Goal: Information Seeking & Learning: Learn about a topic

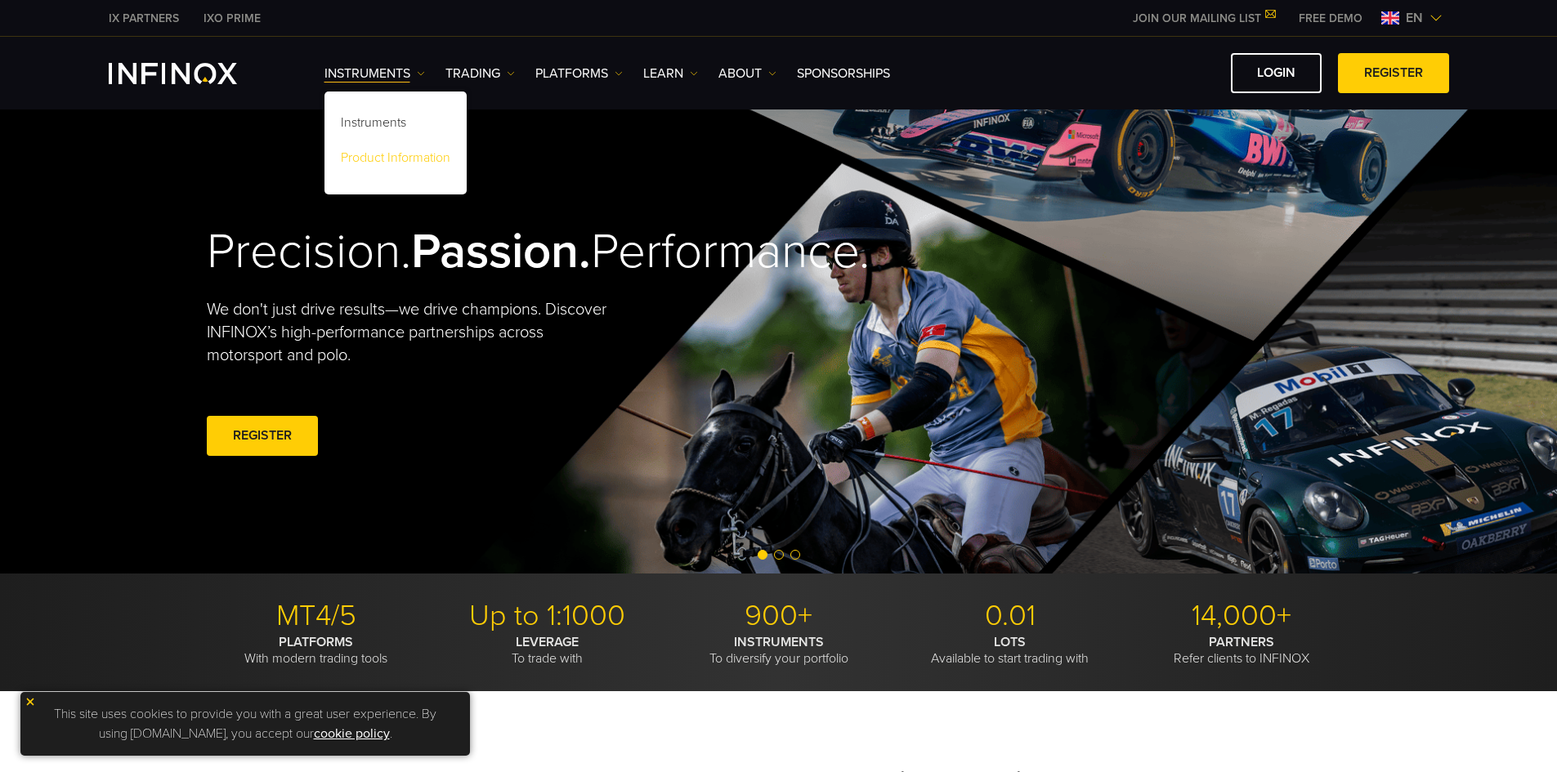
click at [374, 153] on link "Product Information" at bounding box center [396, 160] width 142 height 35
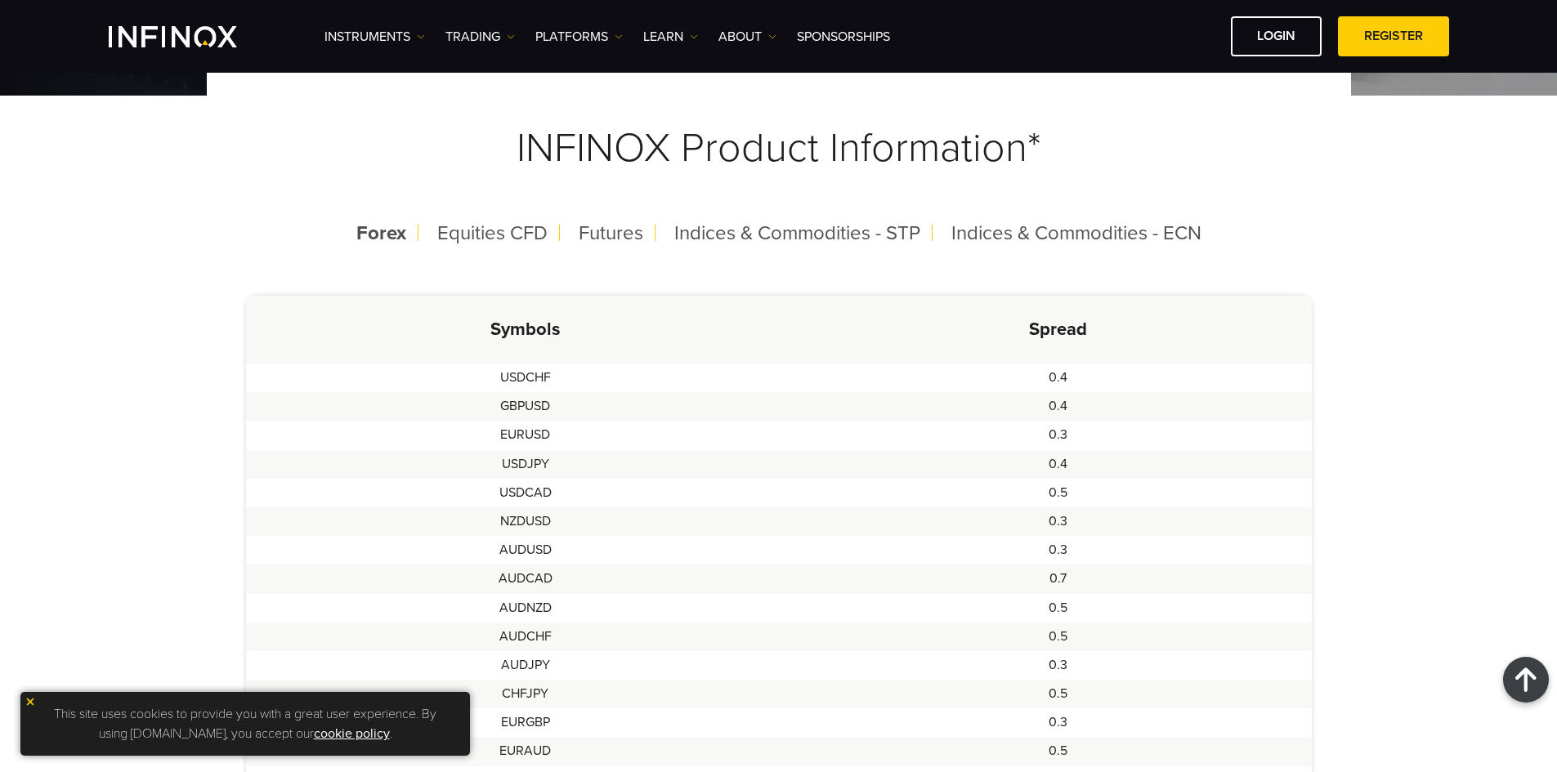
scroll to position [327, 0]
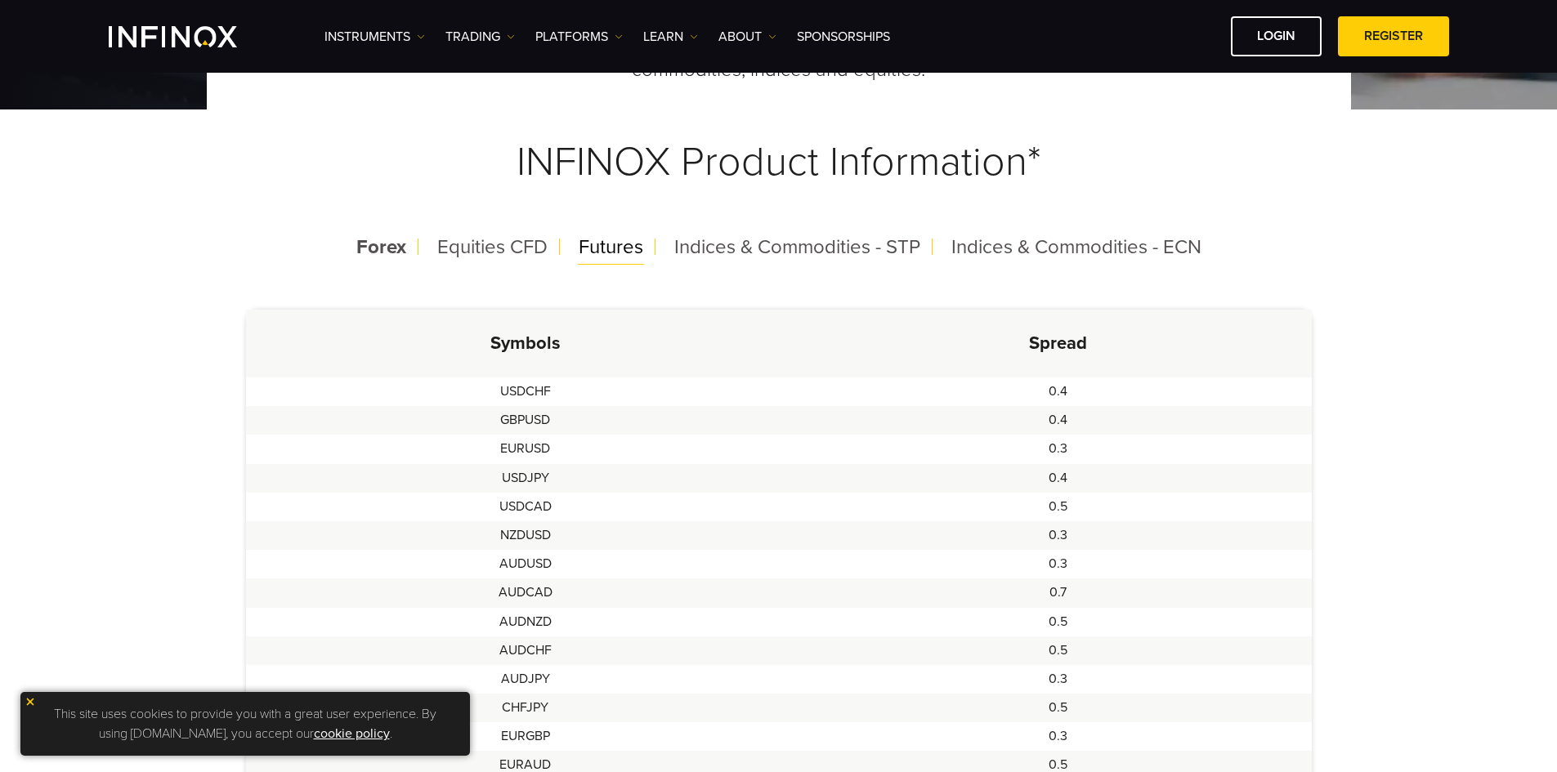
click at [616, 244] on span "Futures" at bounding box center [611, 247] width 65 height 24
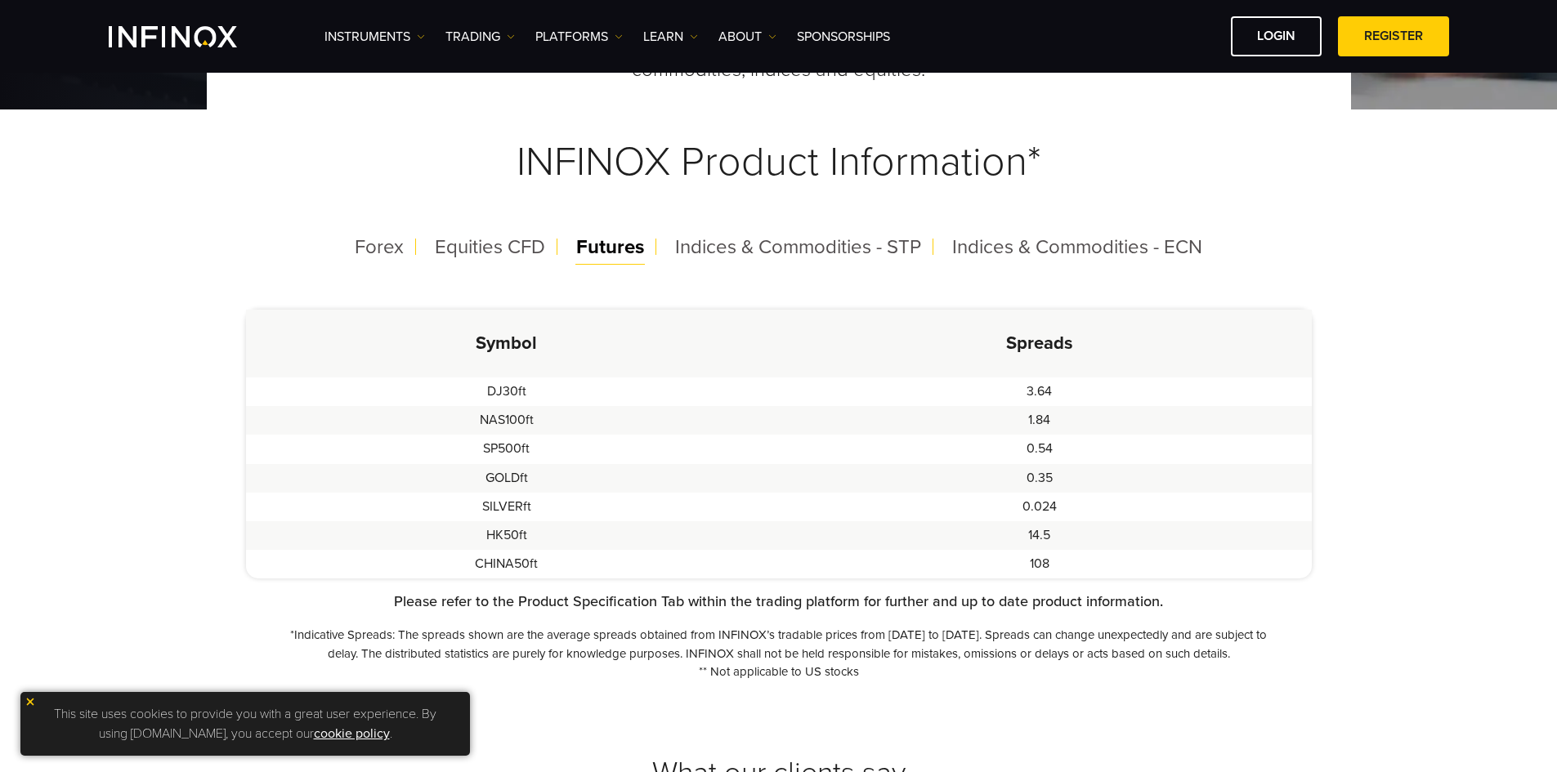
scroll to position [0, 0]
click at [684, 247] on span "Indices & Commodities - STP" at bounding box center [798, 247] width 246 height 24
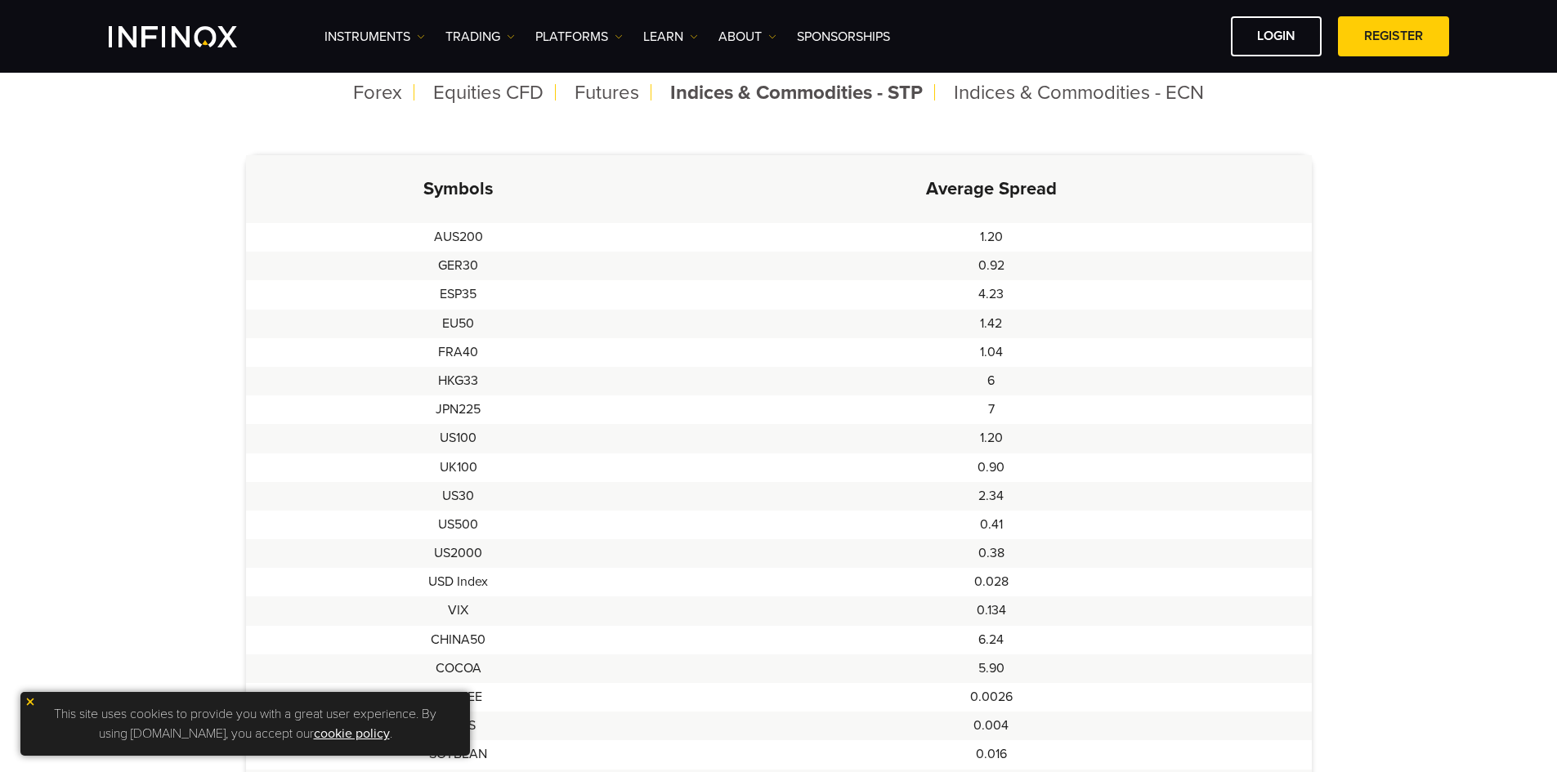
scroll to position [409, 0]
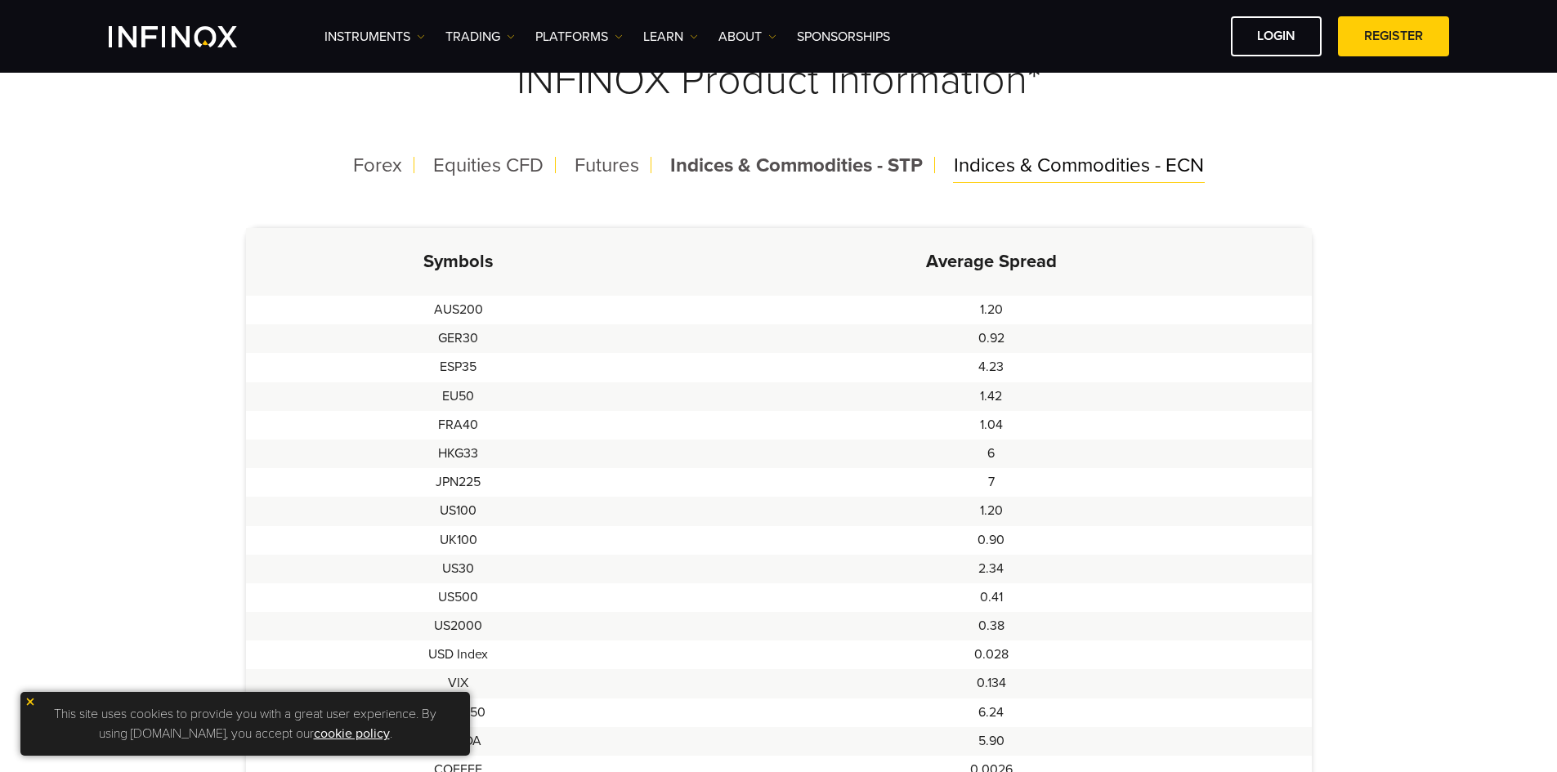
click at [1006, 170] on span "Indices & Commodities - ECN" at bounding box center [1079, 166] width 250 height 24
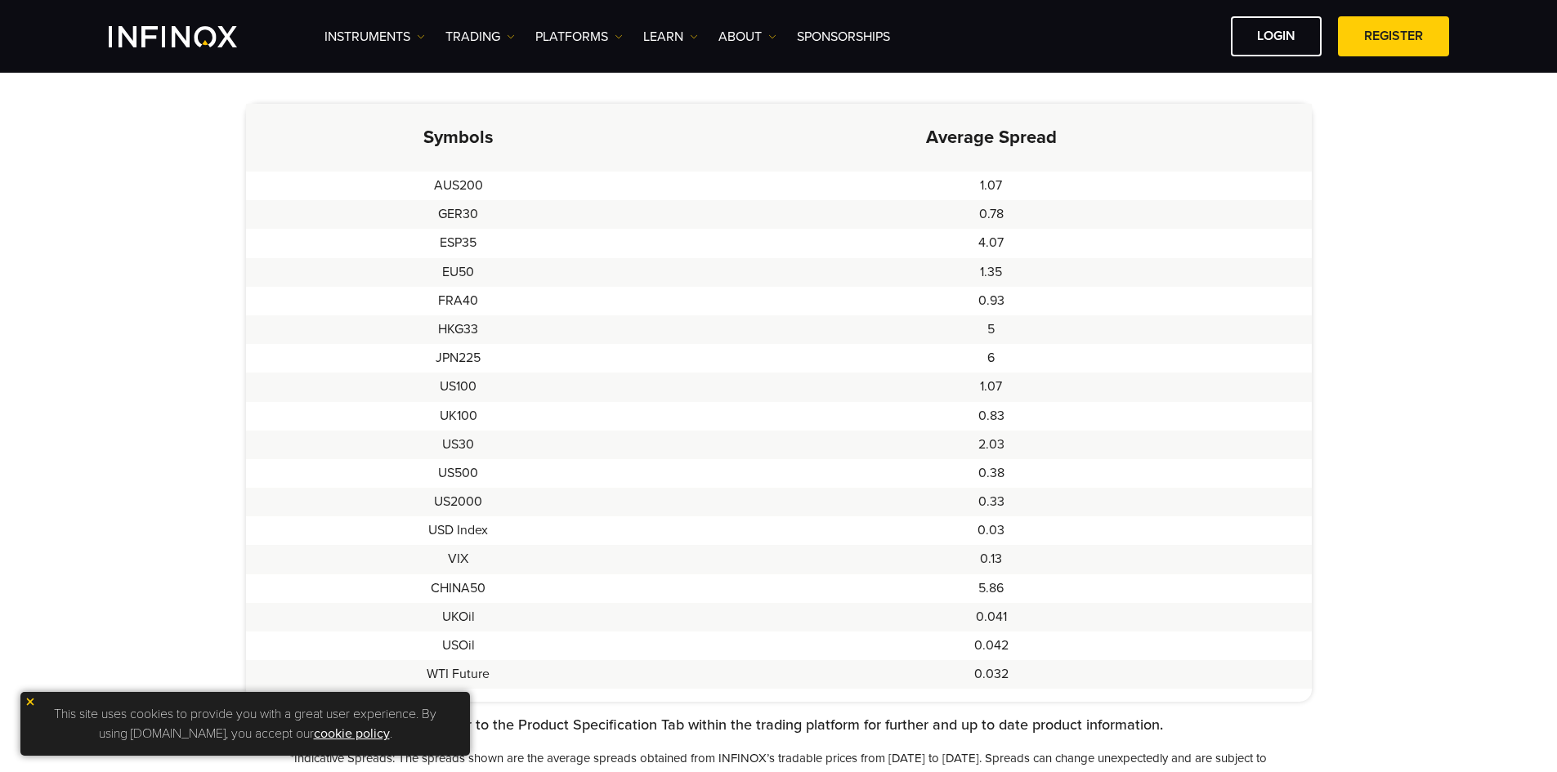
scroll to position [572, 0]
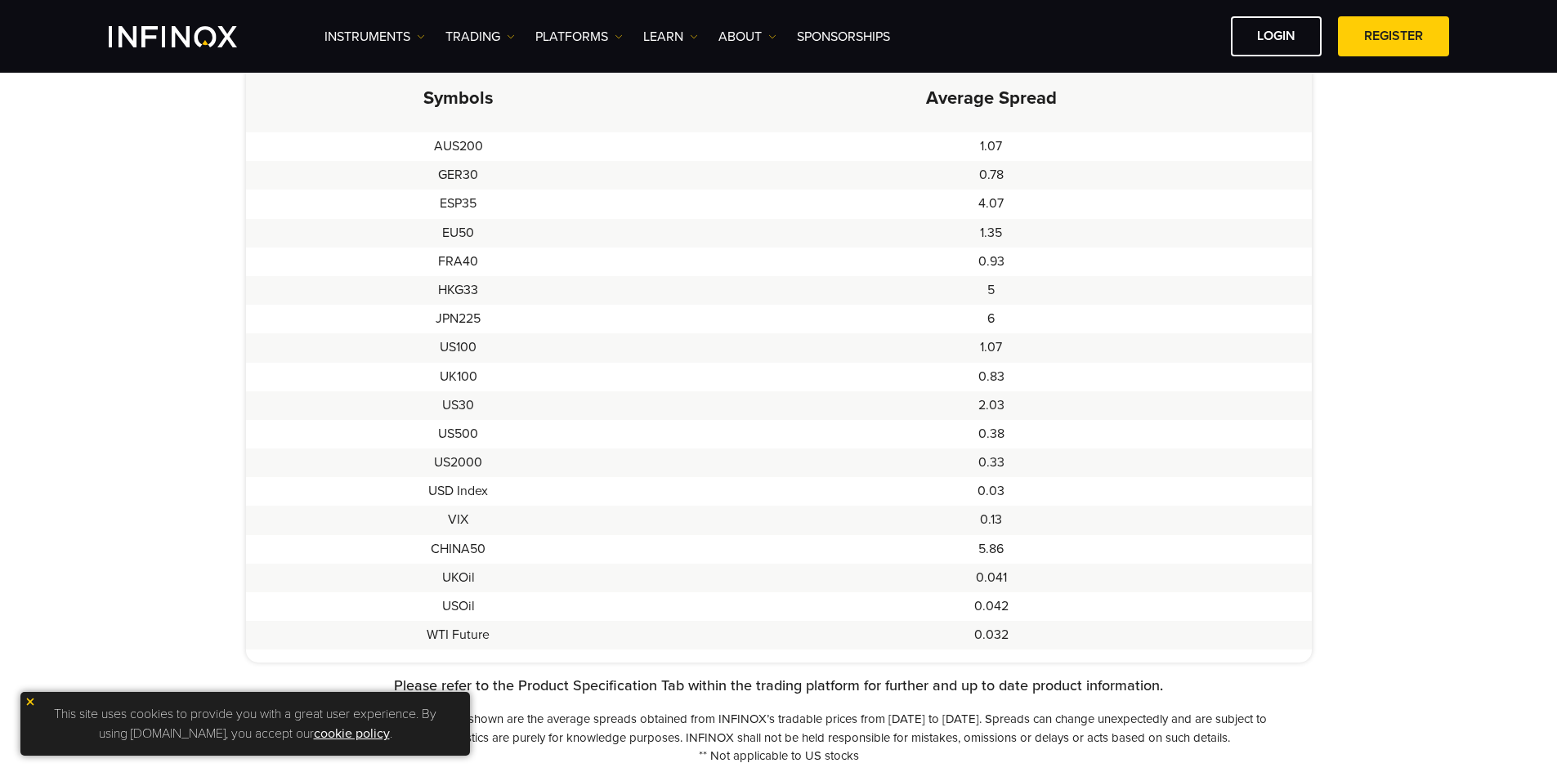
click at [334, 735] on link "cookie policy" at bounding box center [352, 734] width 76 height 16
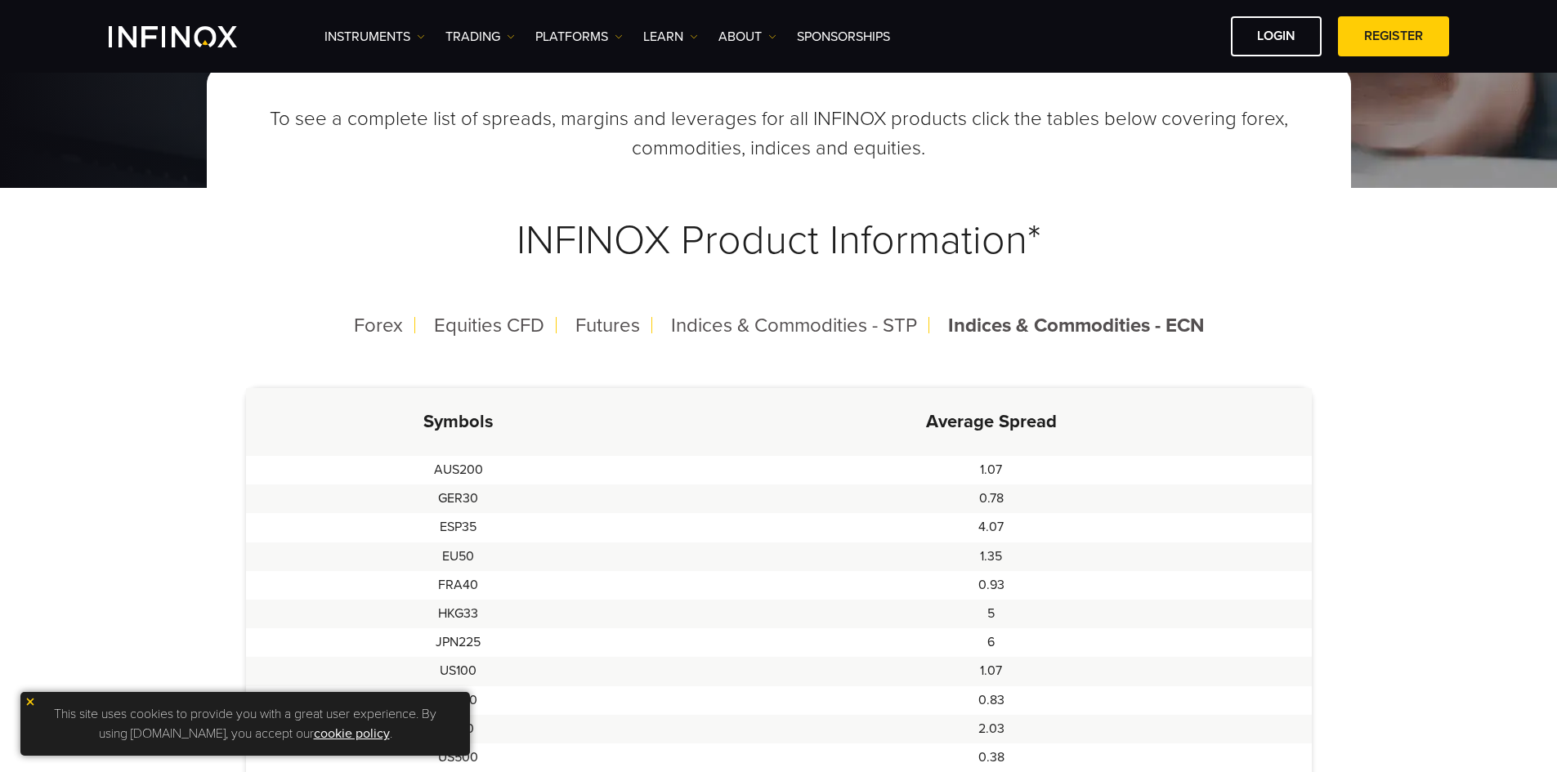
scroll to position [245, 0]
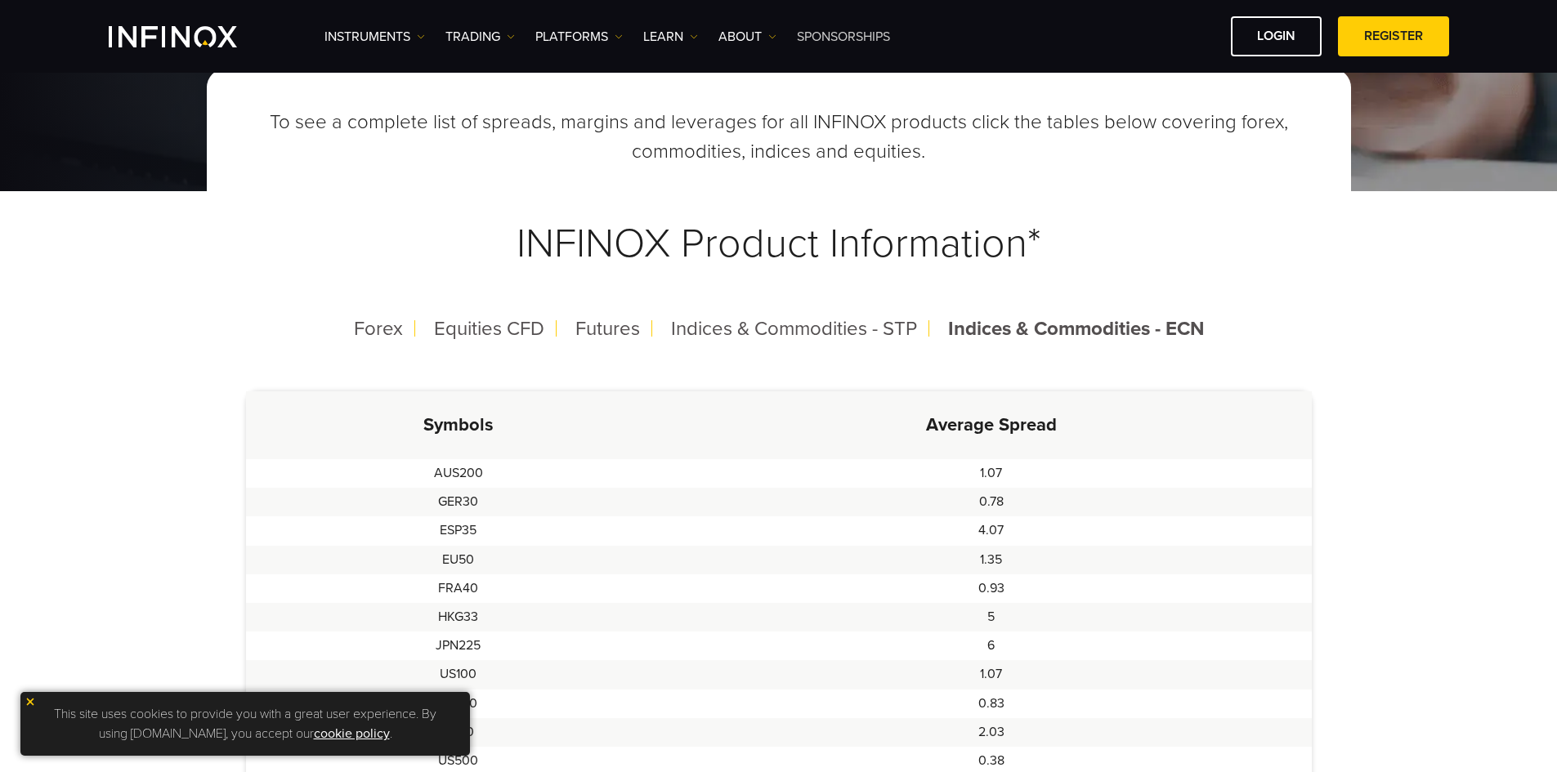
click at [841, 39] on link "SPONSORSHIPS" at bounding box center [843, 37] width 93 height 20
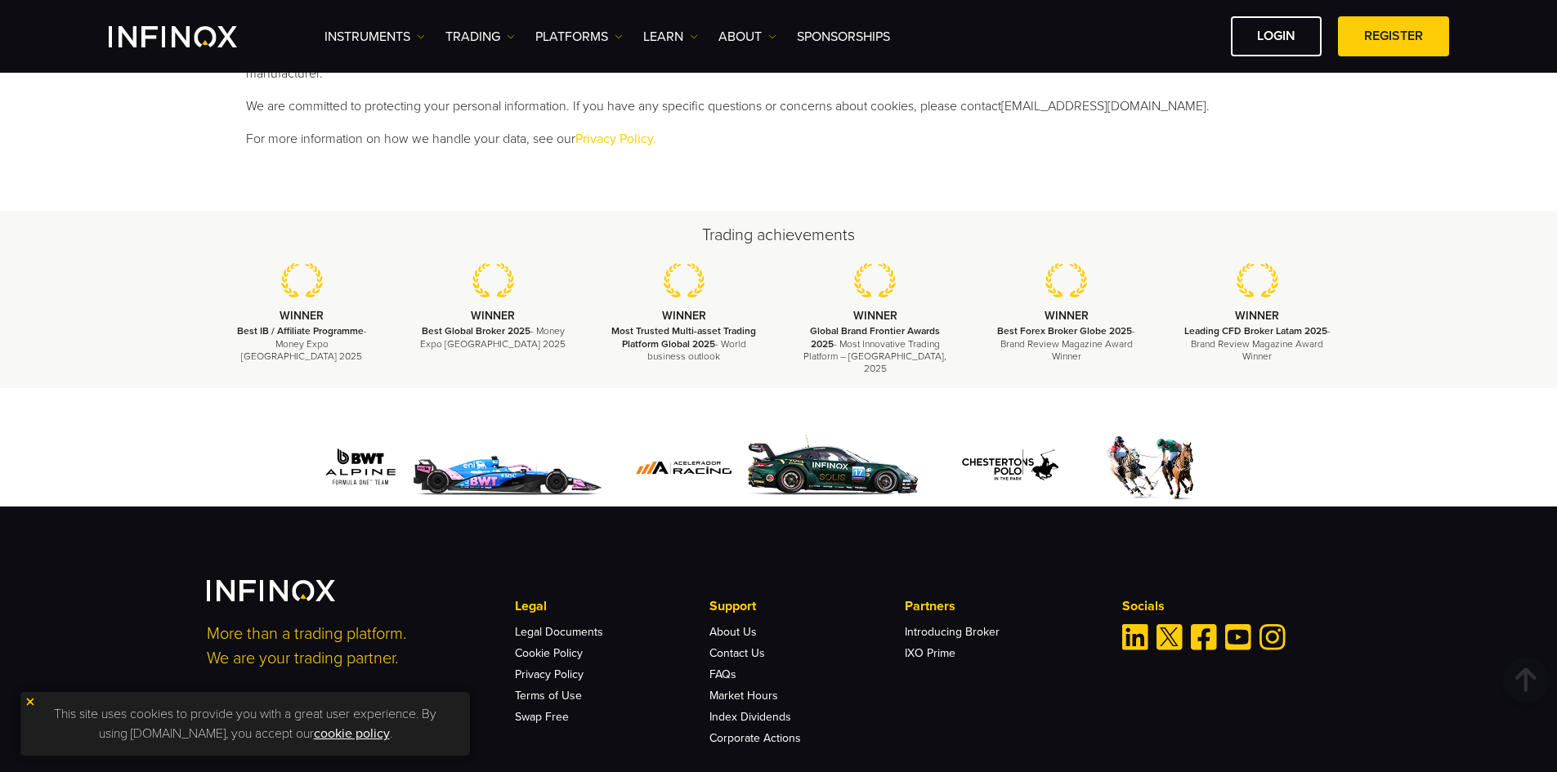
scroll to position [981, 0]
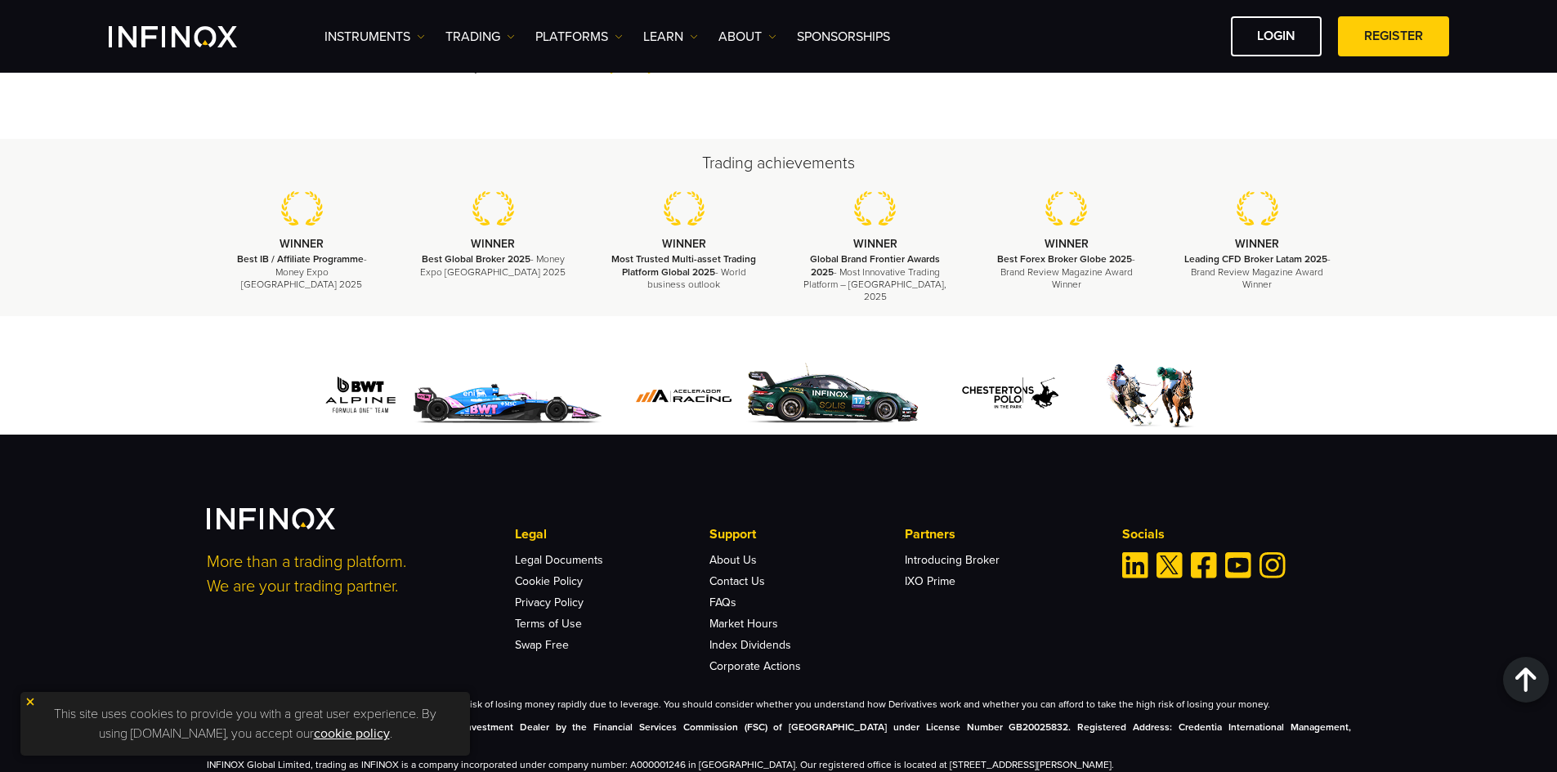
click at [32, 699] on img at bounding box center [30, 701] width 11 height 11
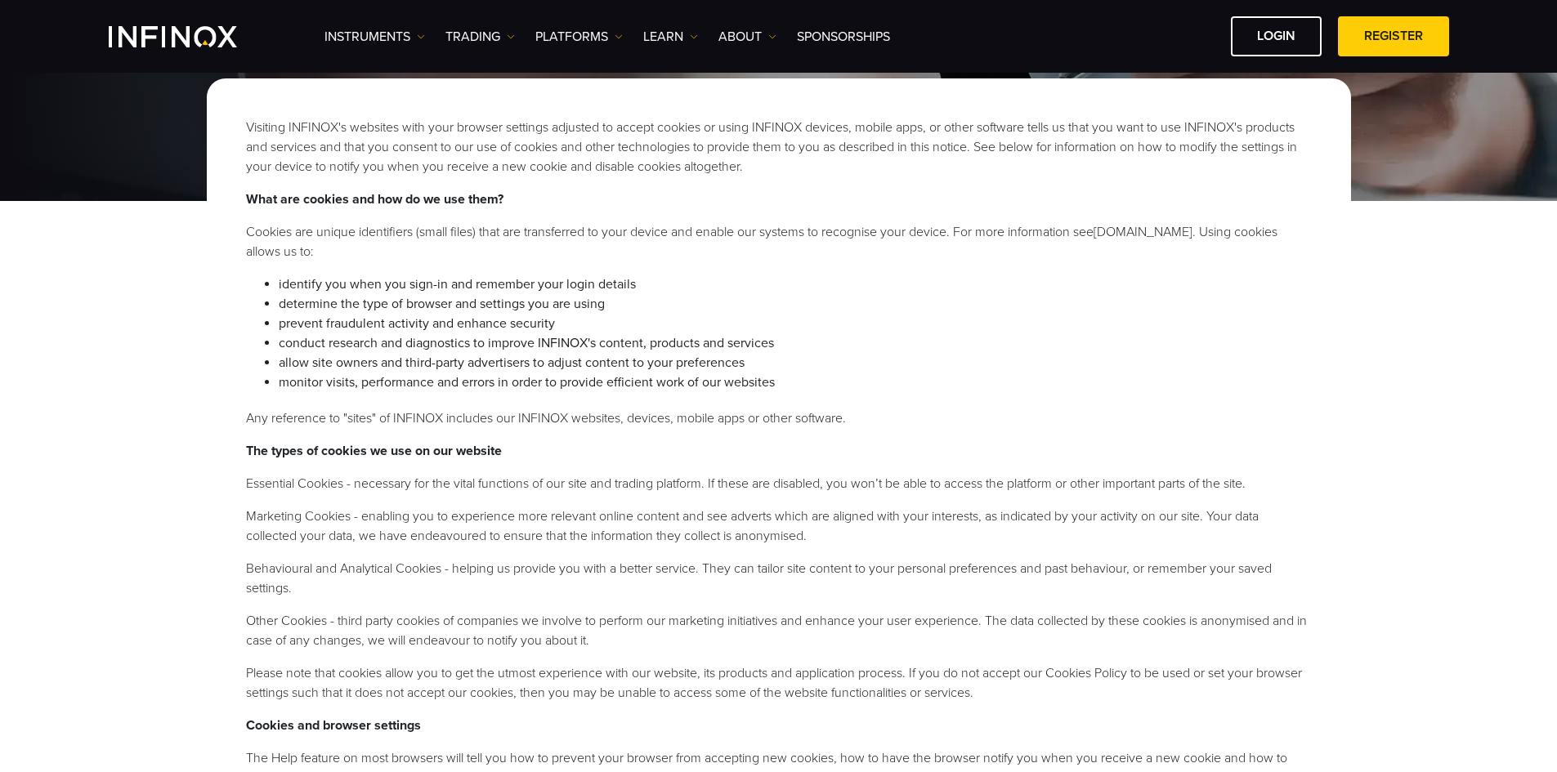
scroll to position [163, 0]
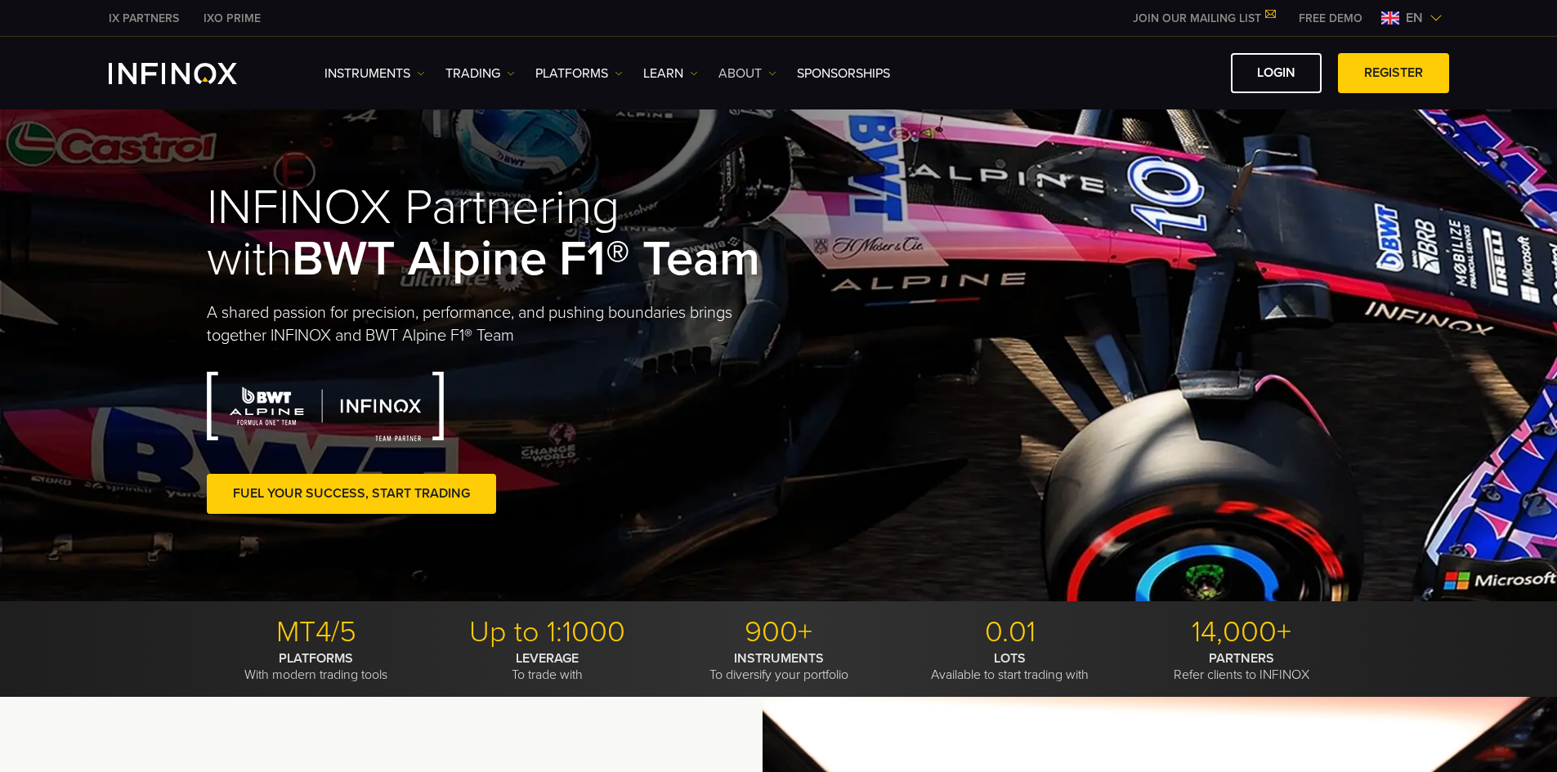
click at [747, 78] on link "ABOUT" at bounding box center [748, 74] width 58 height 20
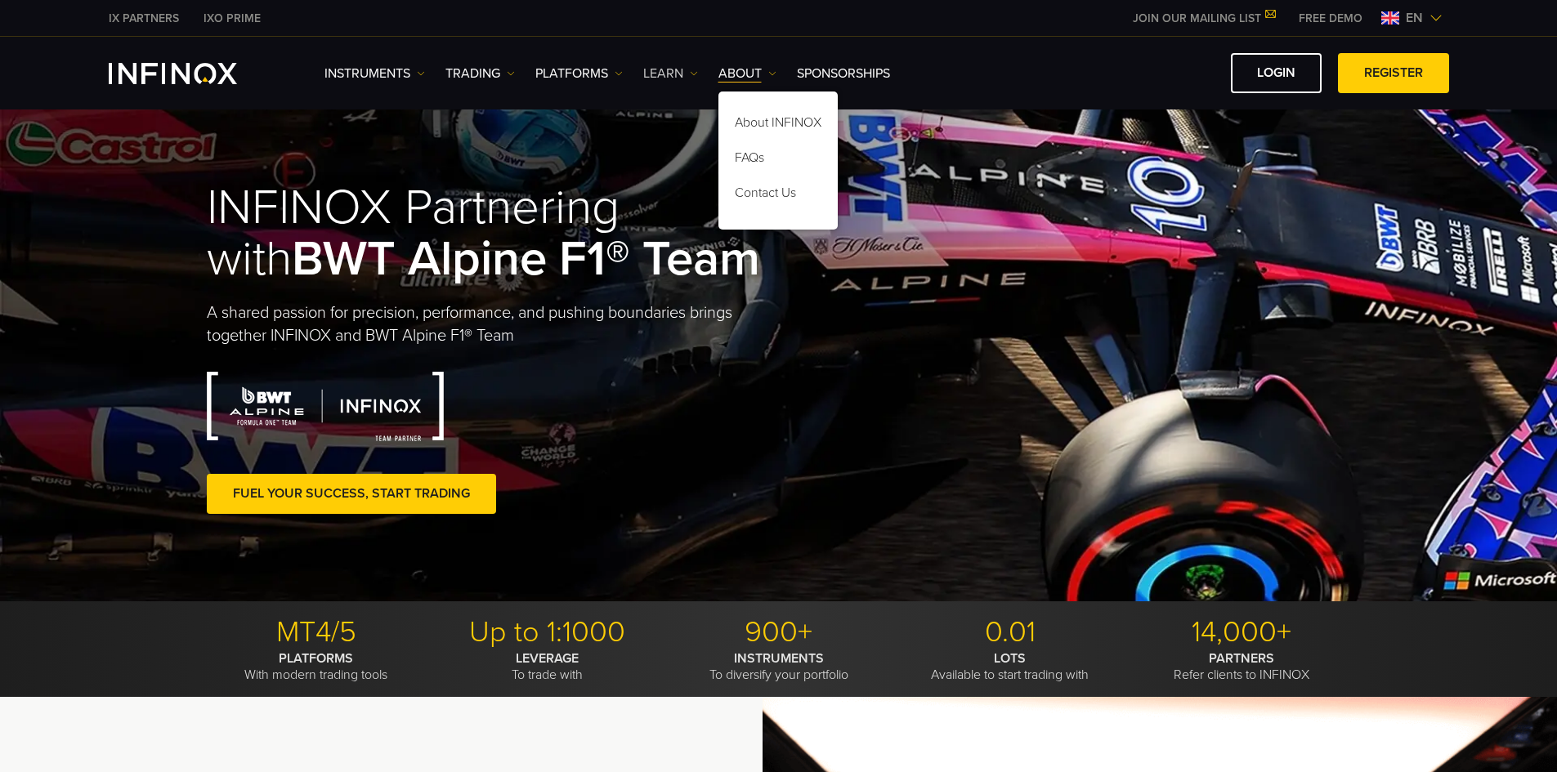
click at [679, 78] on link "Learn" at bounding box center [670, 74] width 55 height 20
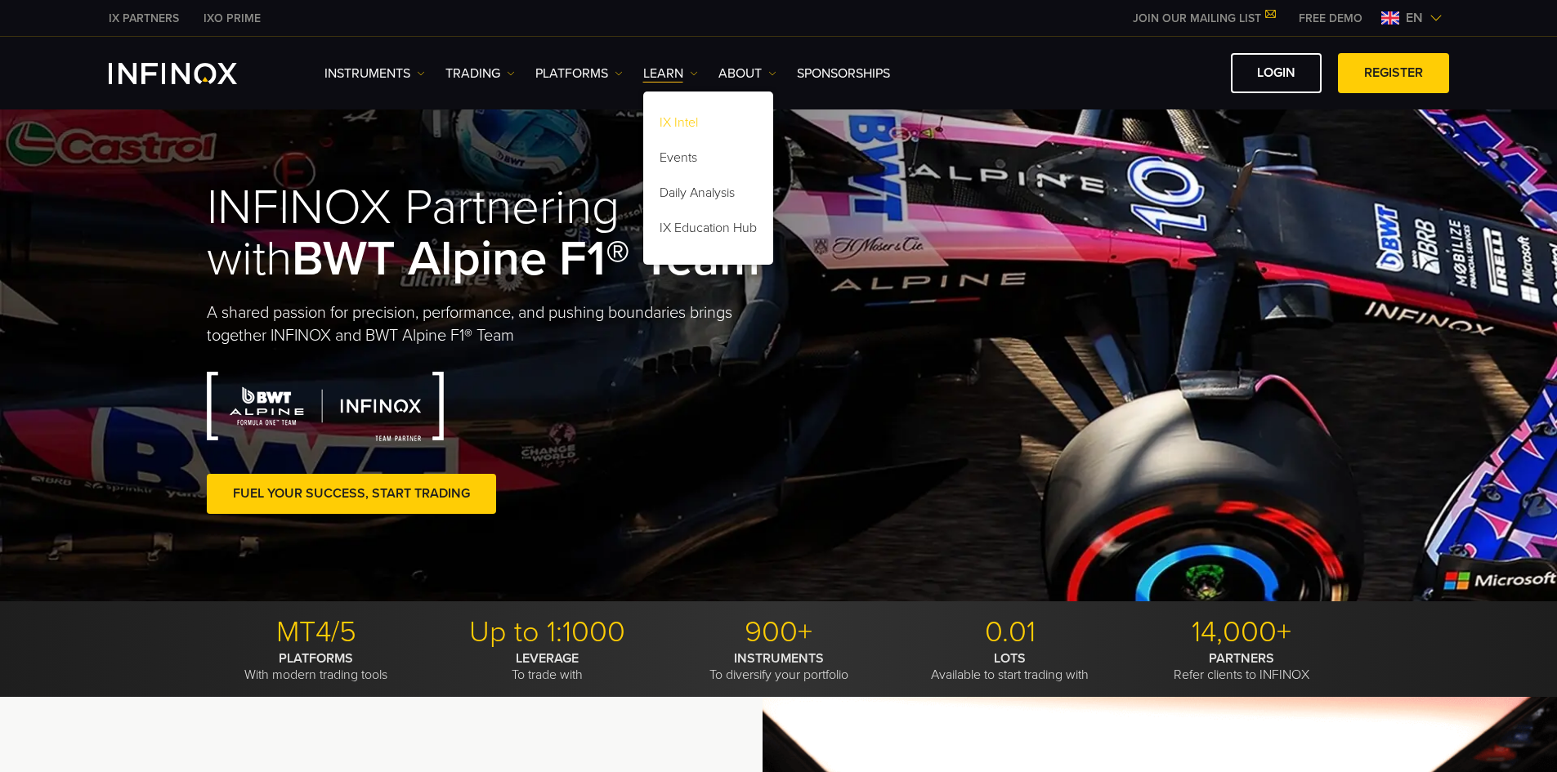
click at [697, 125] on link "IX Intel" at bounding box center [708, 125] width 130 height 35
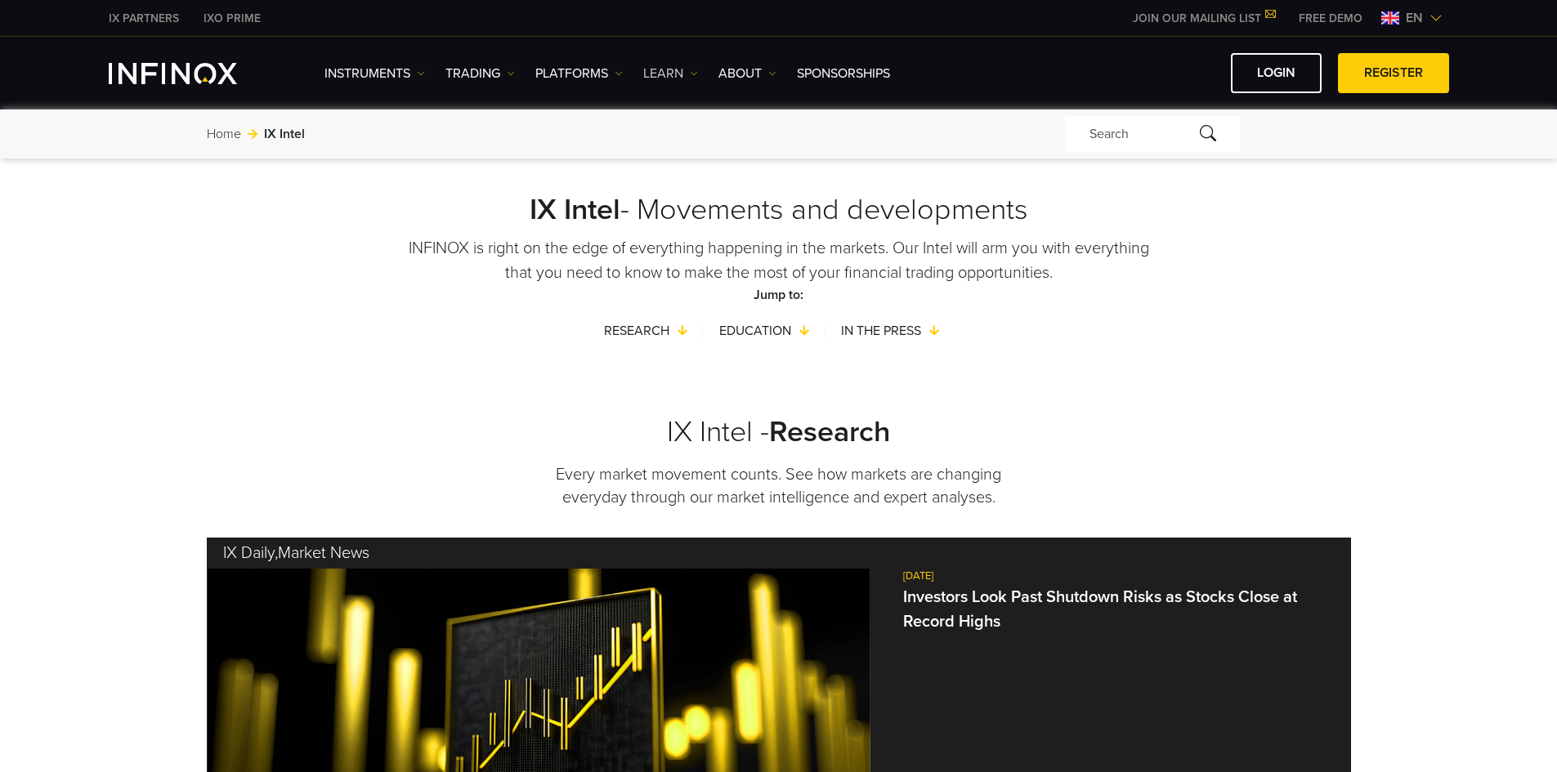
click at [669, 72] on link "Learn" at bounding box center [670, 74] width 55 height 20
click at [685, 152] on link "Events" at bounding box center [708, 160] width 130 height 35
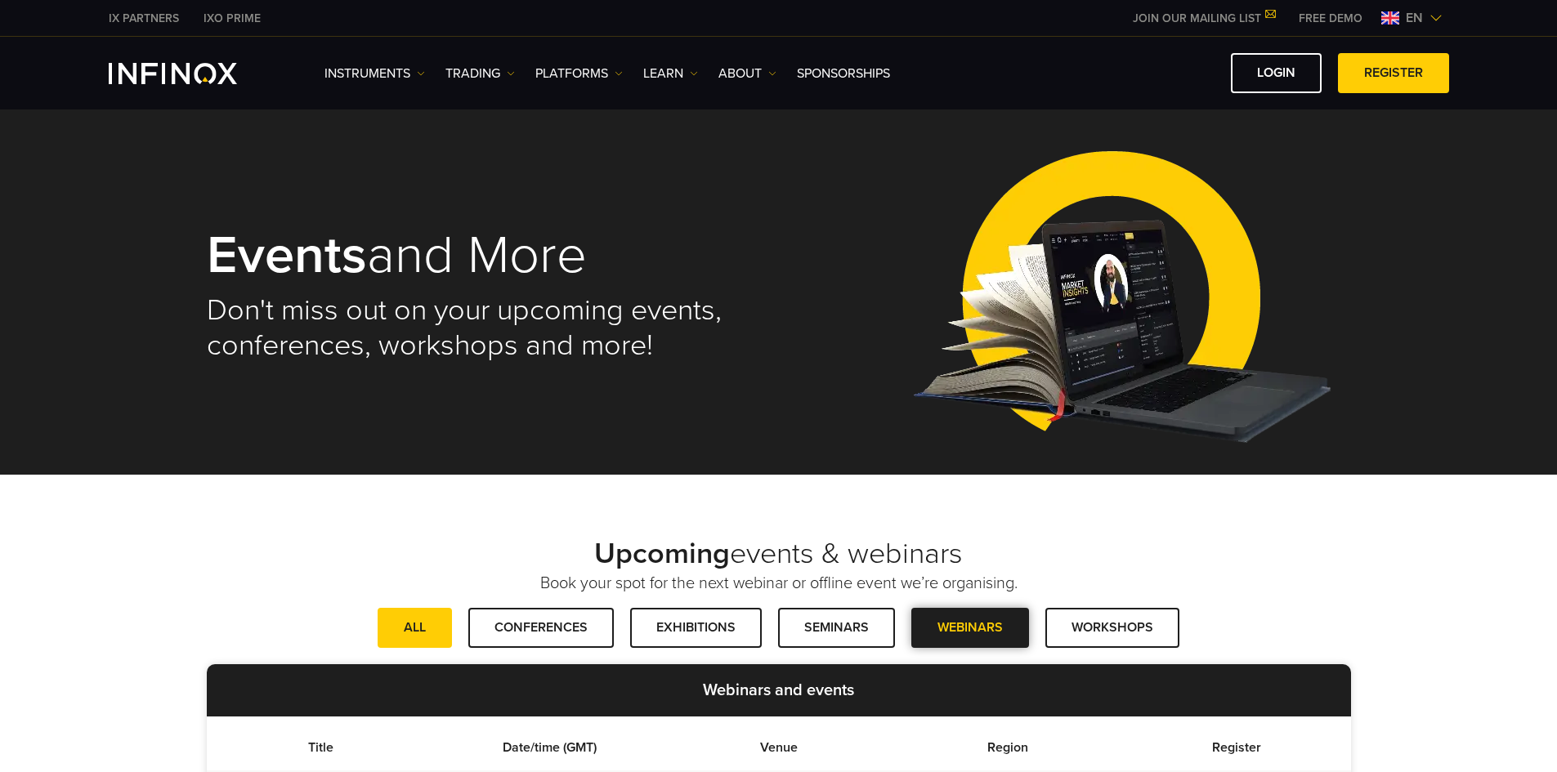
click at [970, 629] on span at bounding box center [970, 629] width 0 height 0
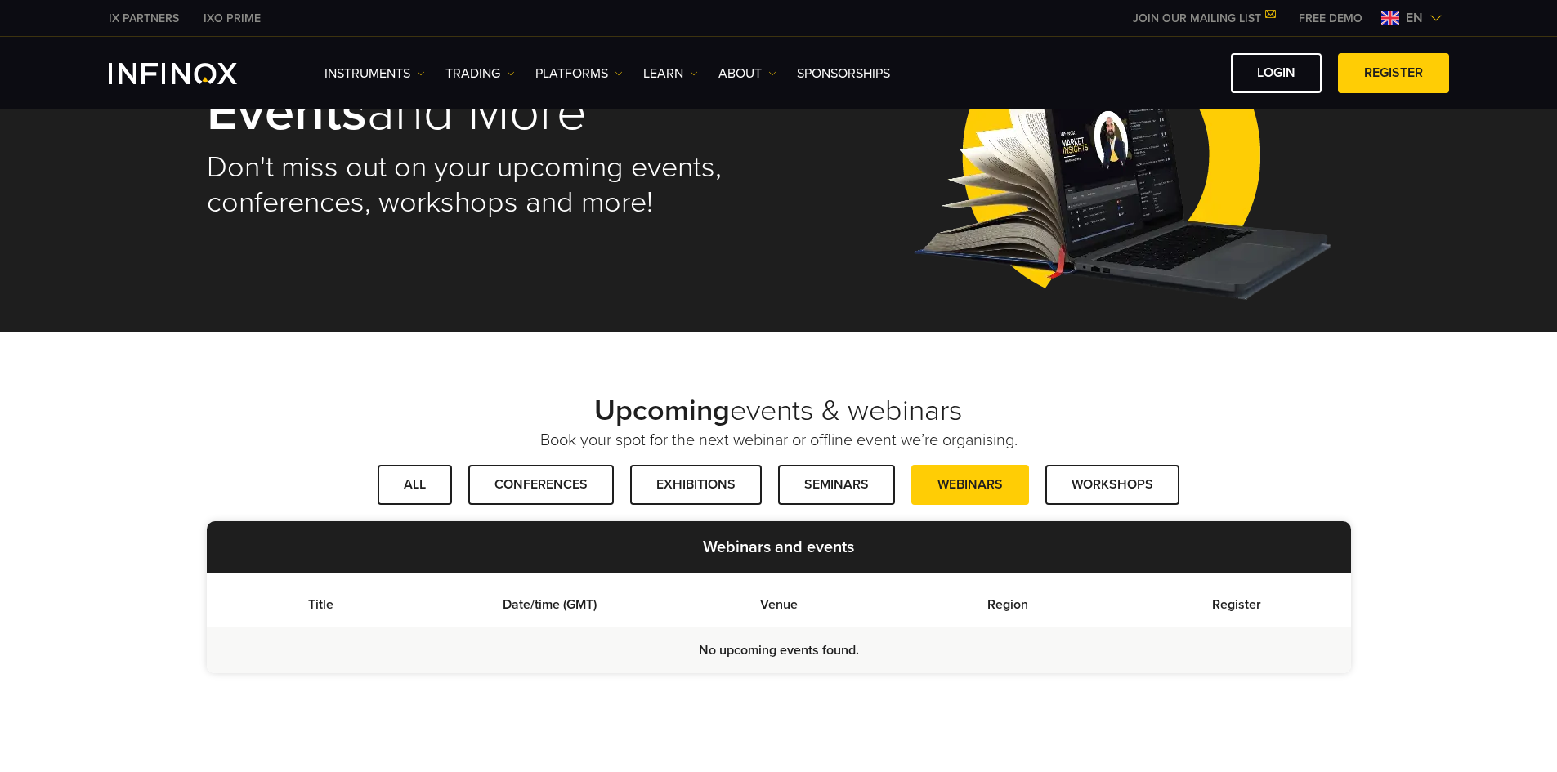
scroll to position [409, 0]
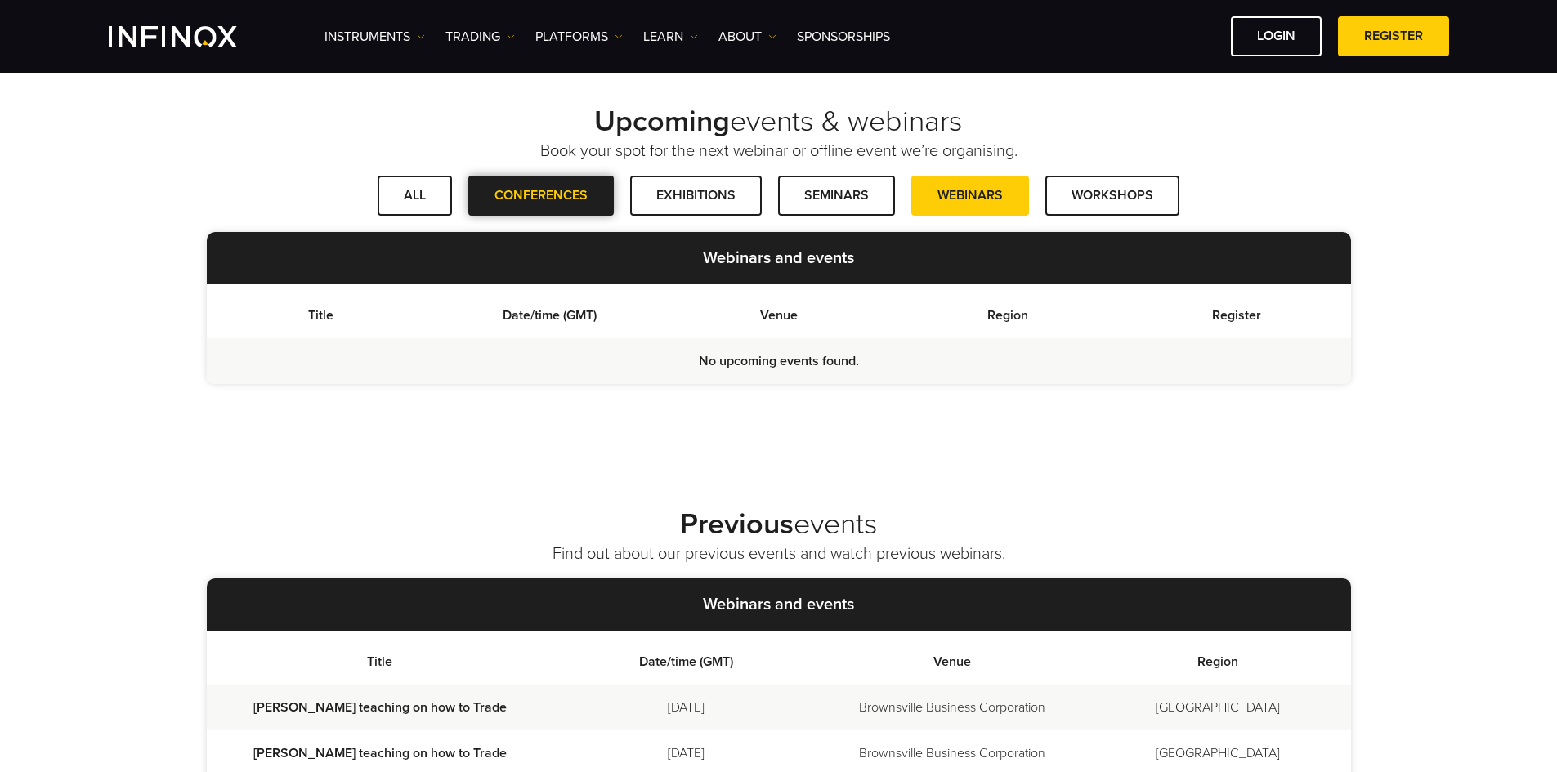
click at [598, 211] on link "CONFERENCES" at bounding box center [541, 196] width 146 height 40
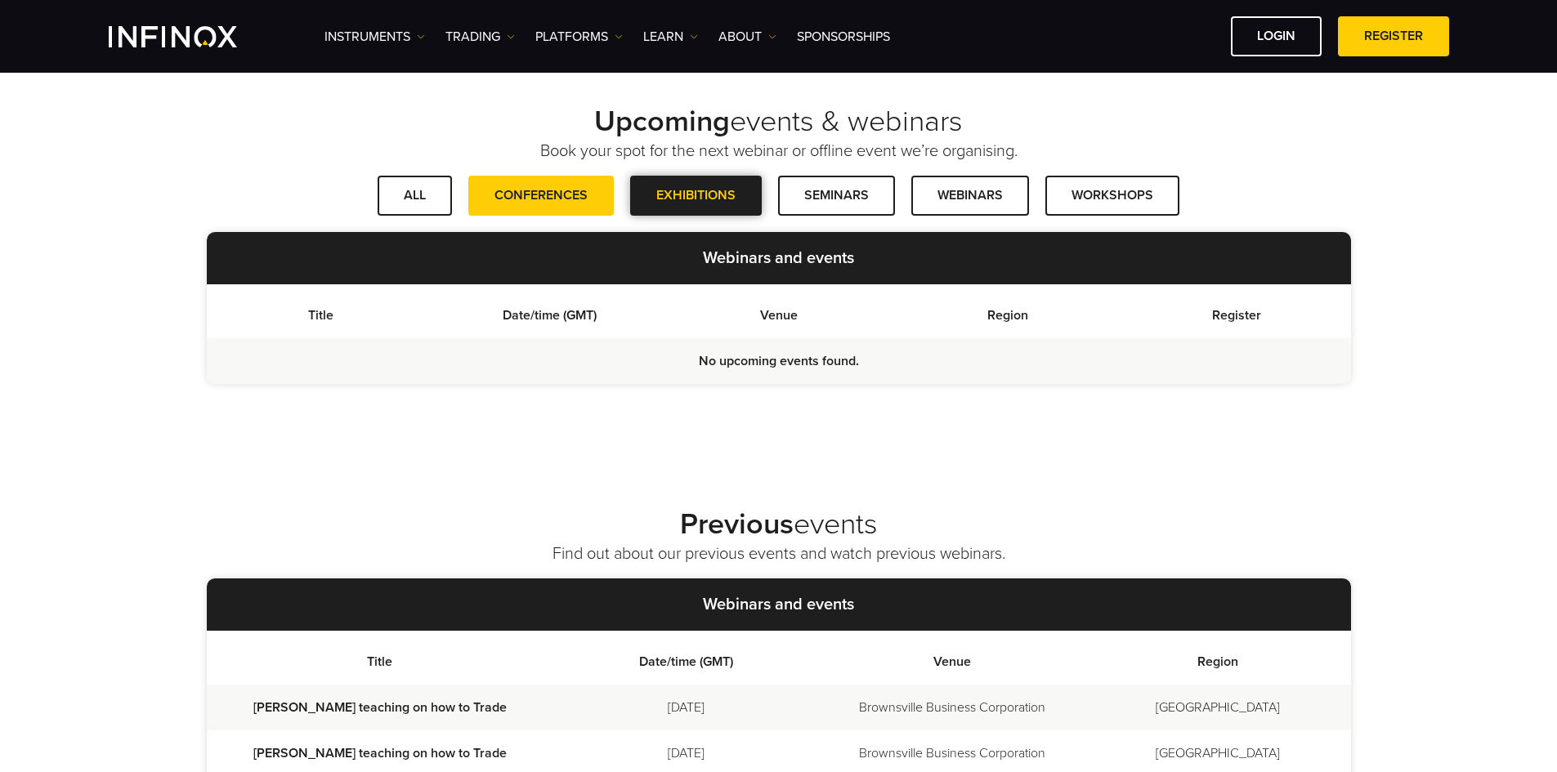
click at [696, 195] on span at bounding box center [696, 195] width 0 height 0
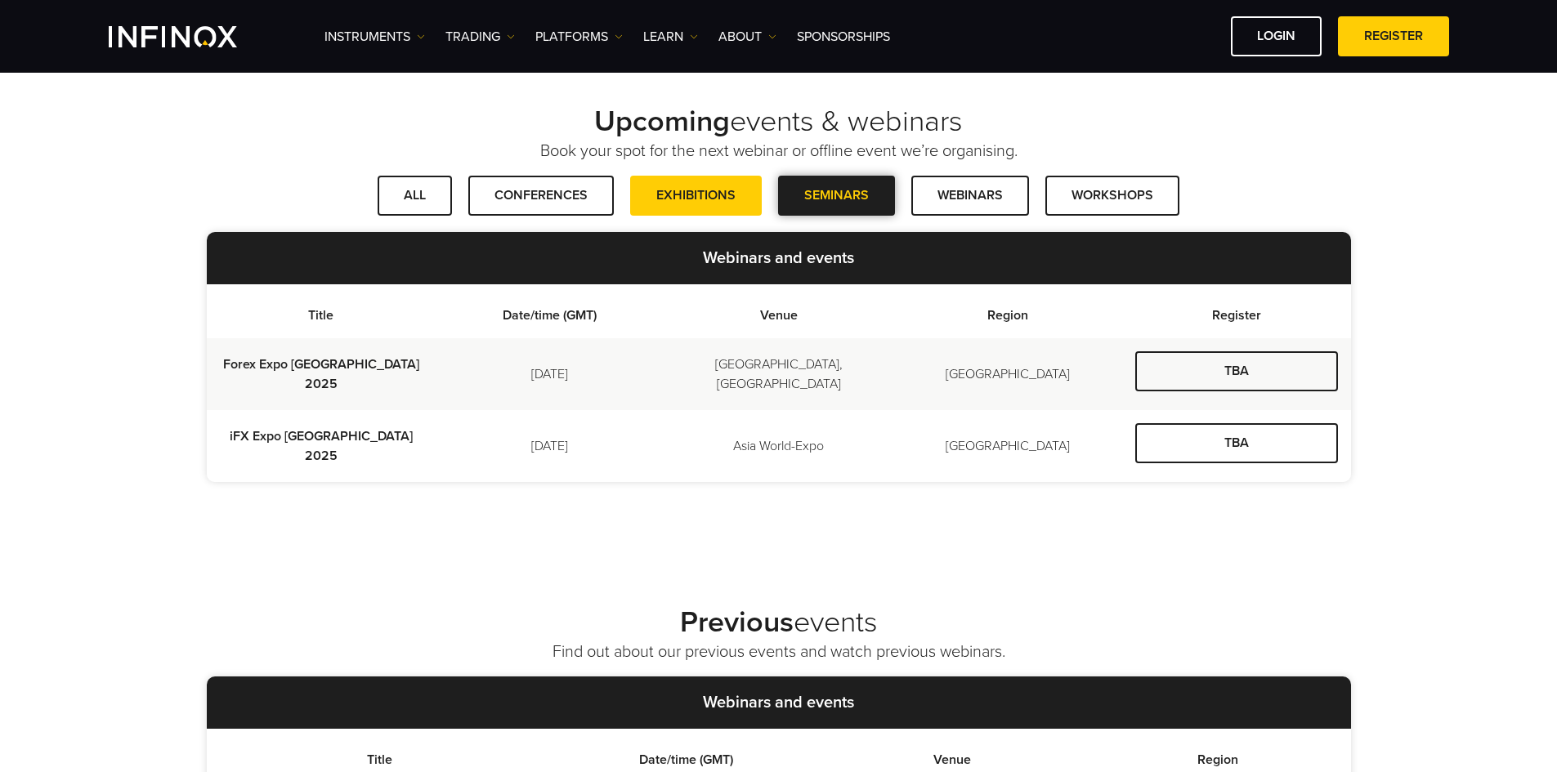
click at [845, 201] on link "SEMINARS" at bounding box center [836, 196] width 117 height 40
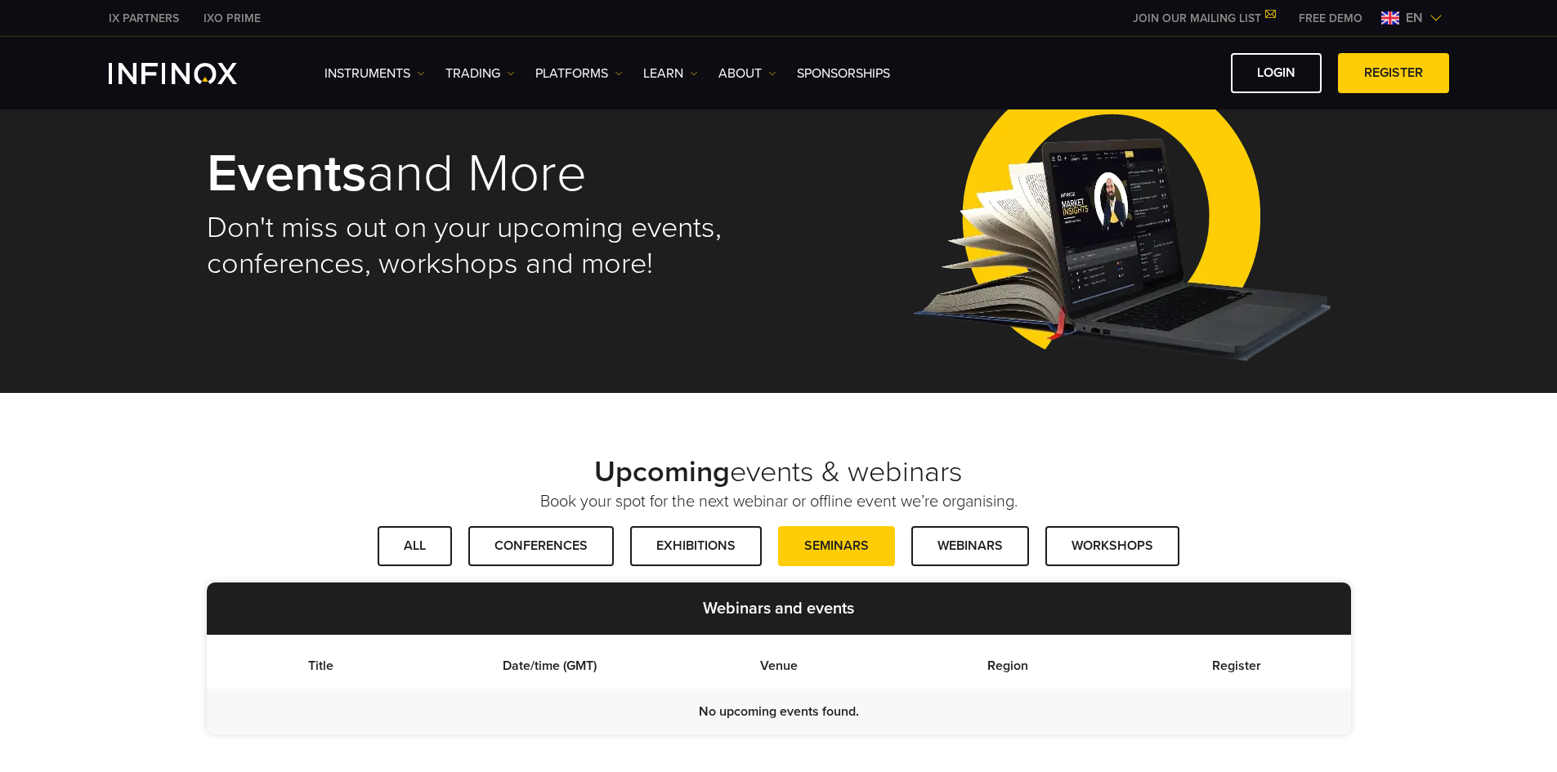
scroll to position [0, 0]
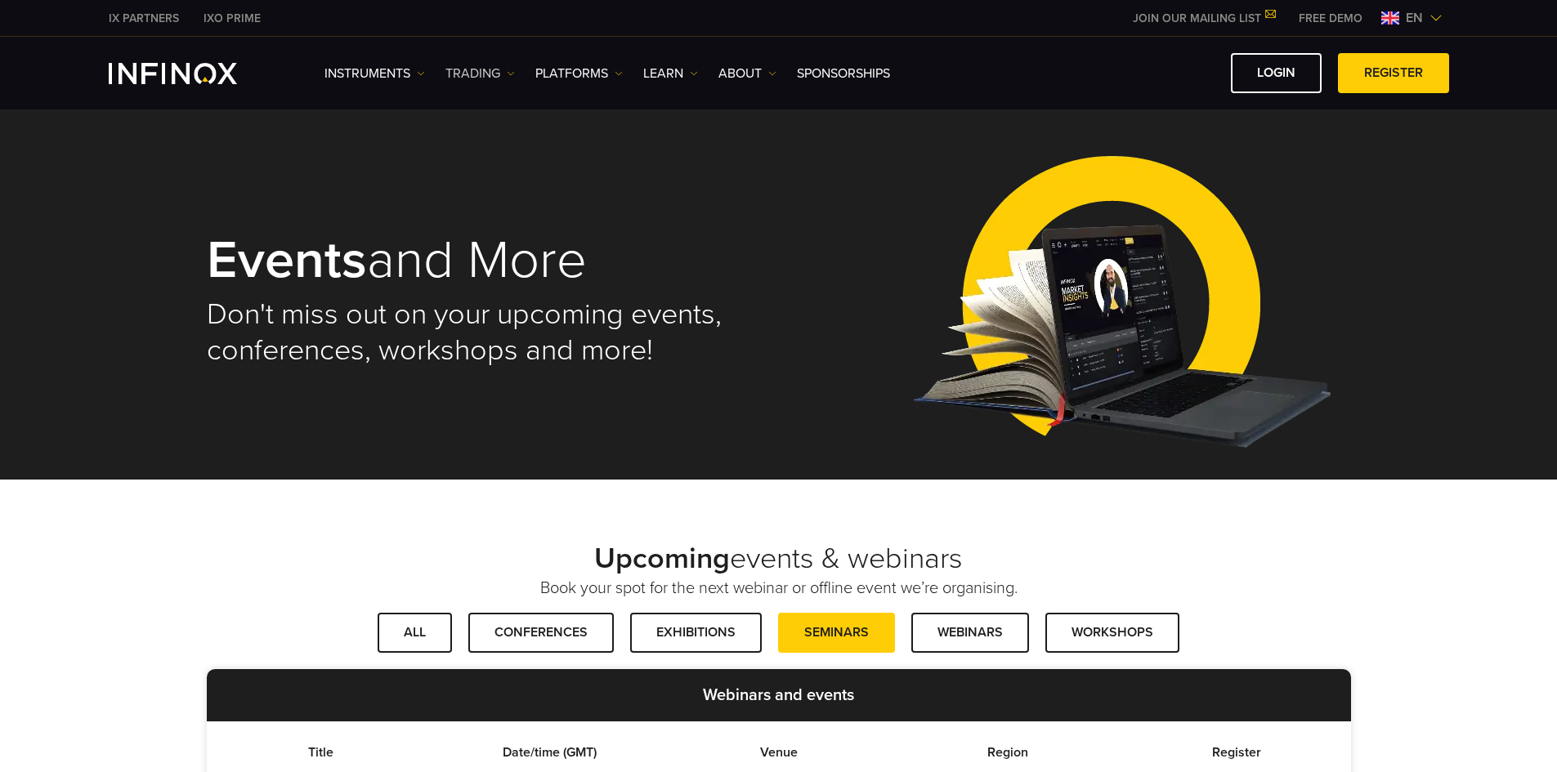
click at [468, 74] on link "TRADING" at bounding box center [480, 74] width 69 height 20
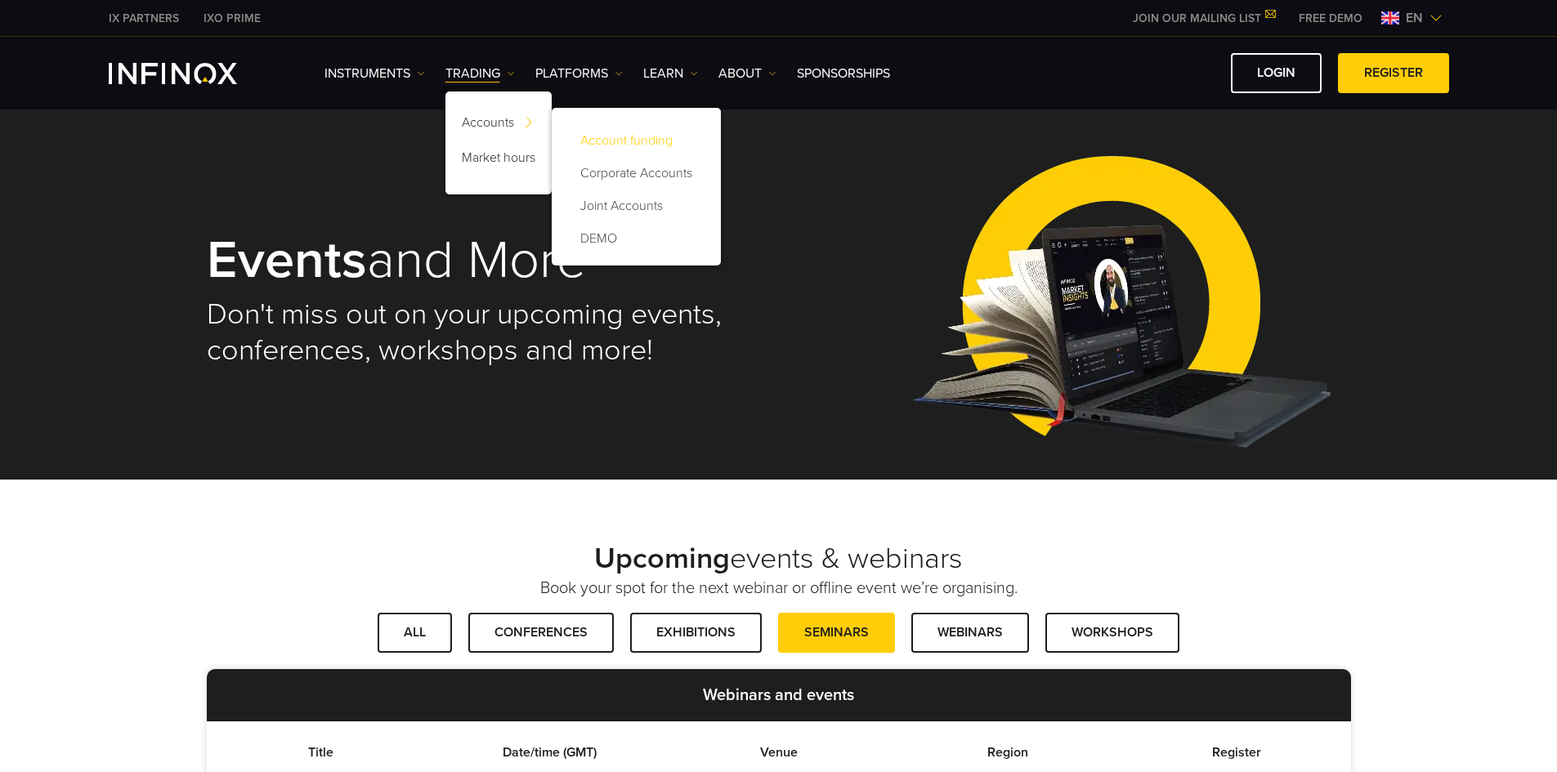
click at [594, 139] on link "Account funding" at bounding box center [636, 140] width 137 height 33
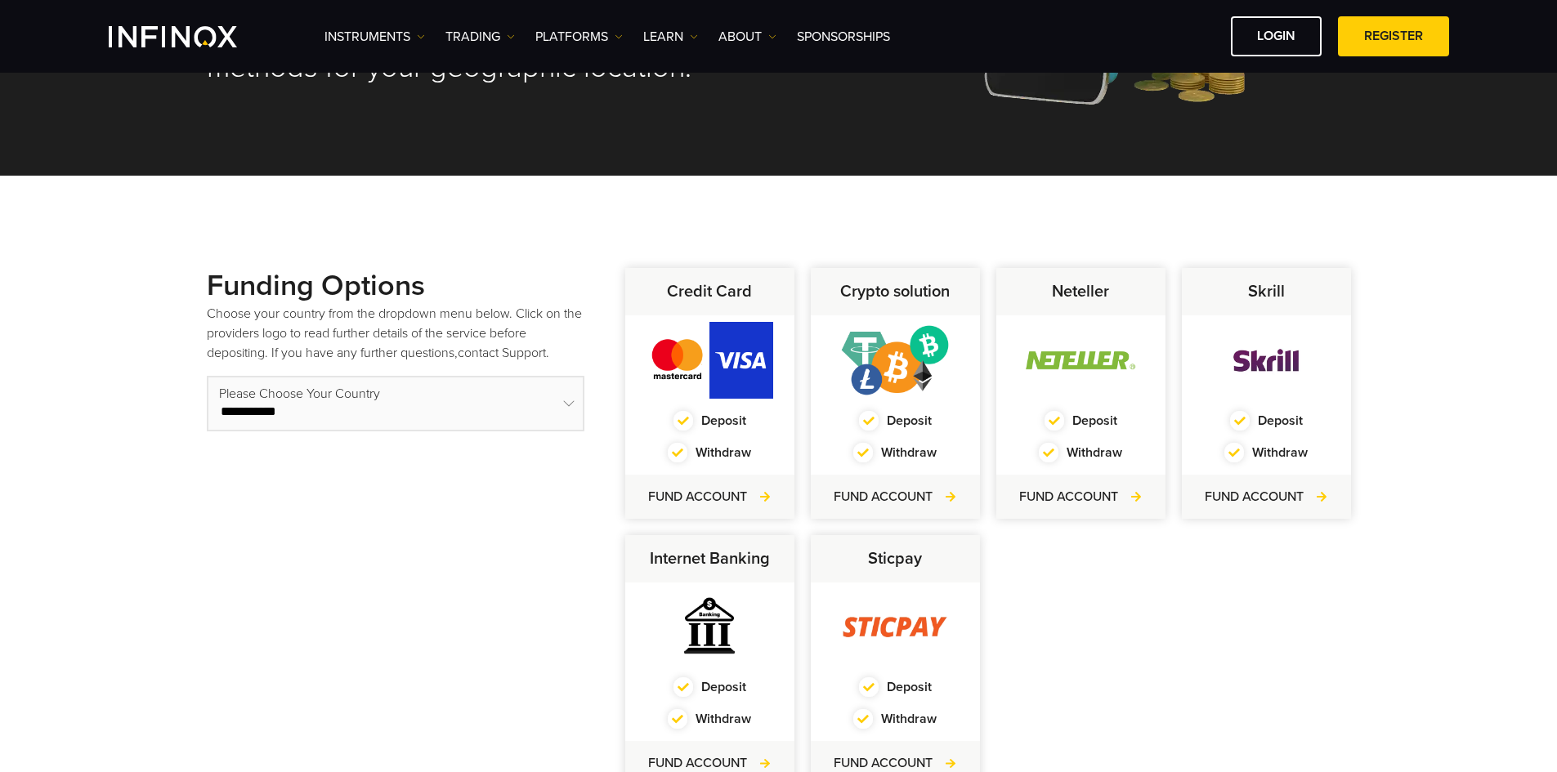
scroll to position [409, 0]
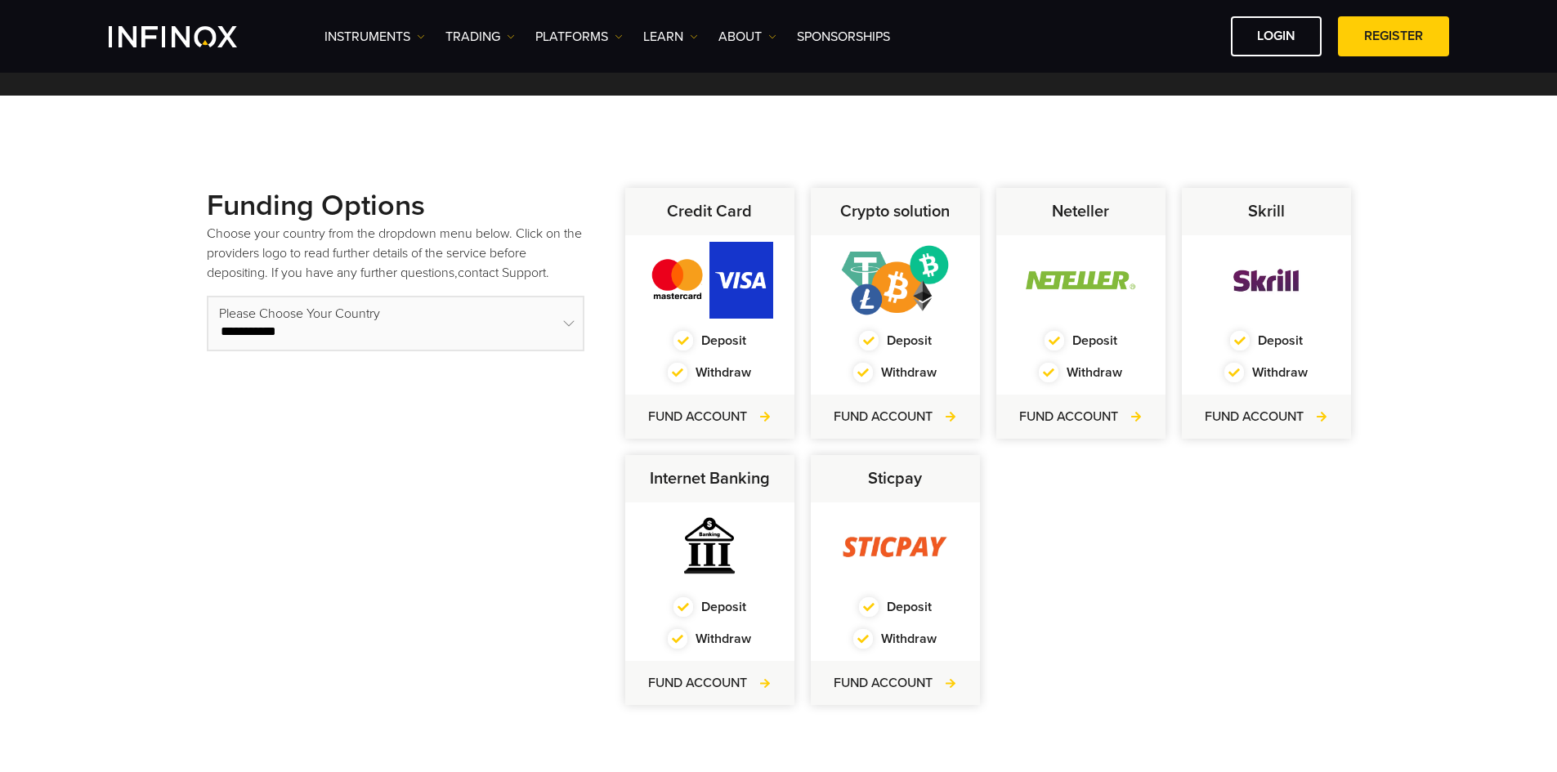
click at [572, 331] on select "**********" at bounding box center [396, 324] width 378 height 56
select select "***"
click at [207, 296] on select "**********" at bounding box center [396, 324] width 378 height 56
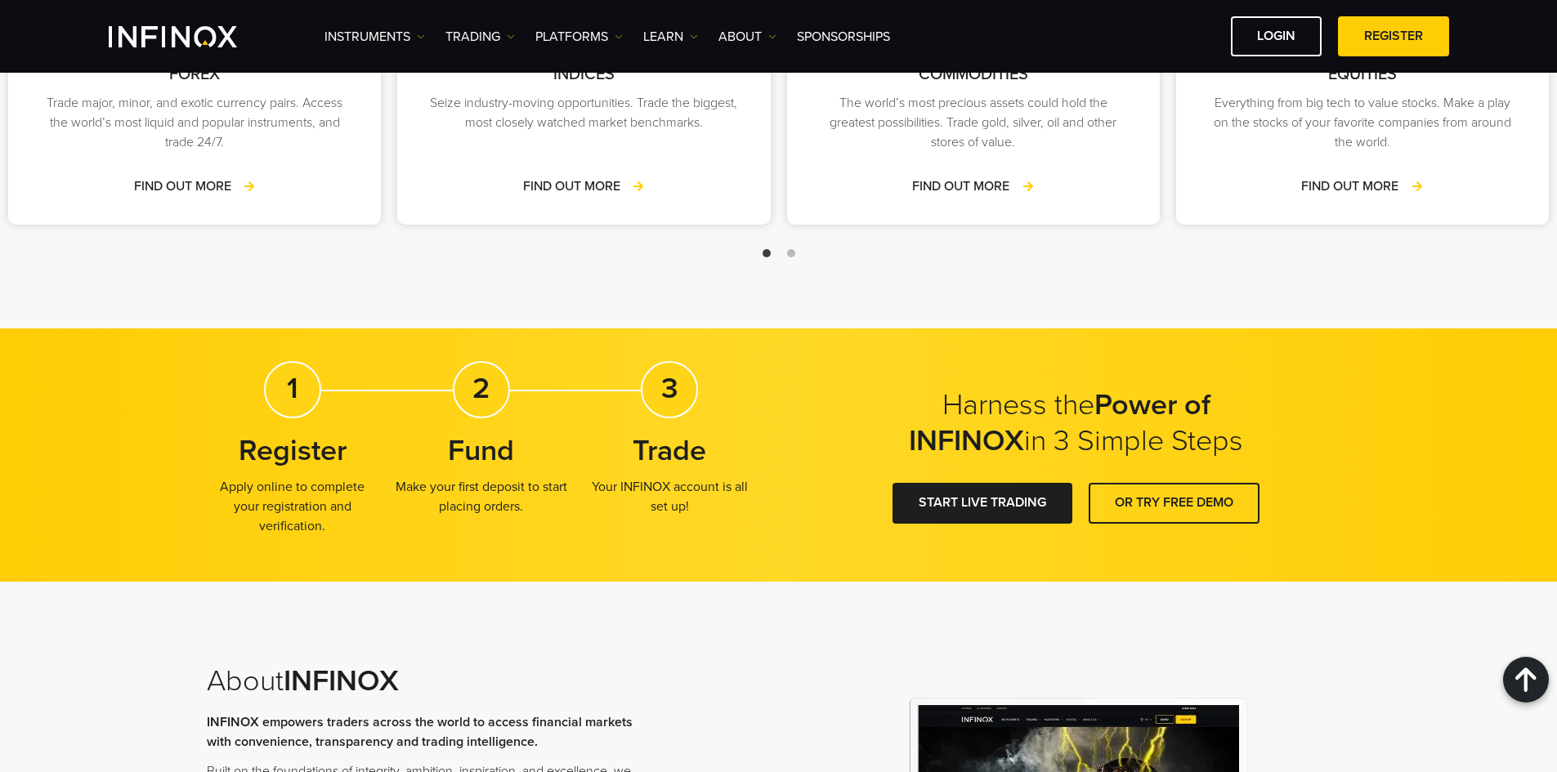
scroll to position [2698, 0]
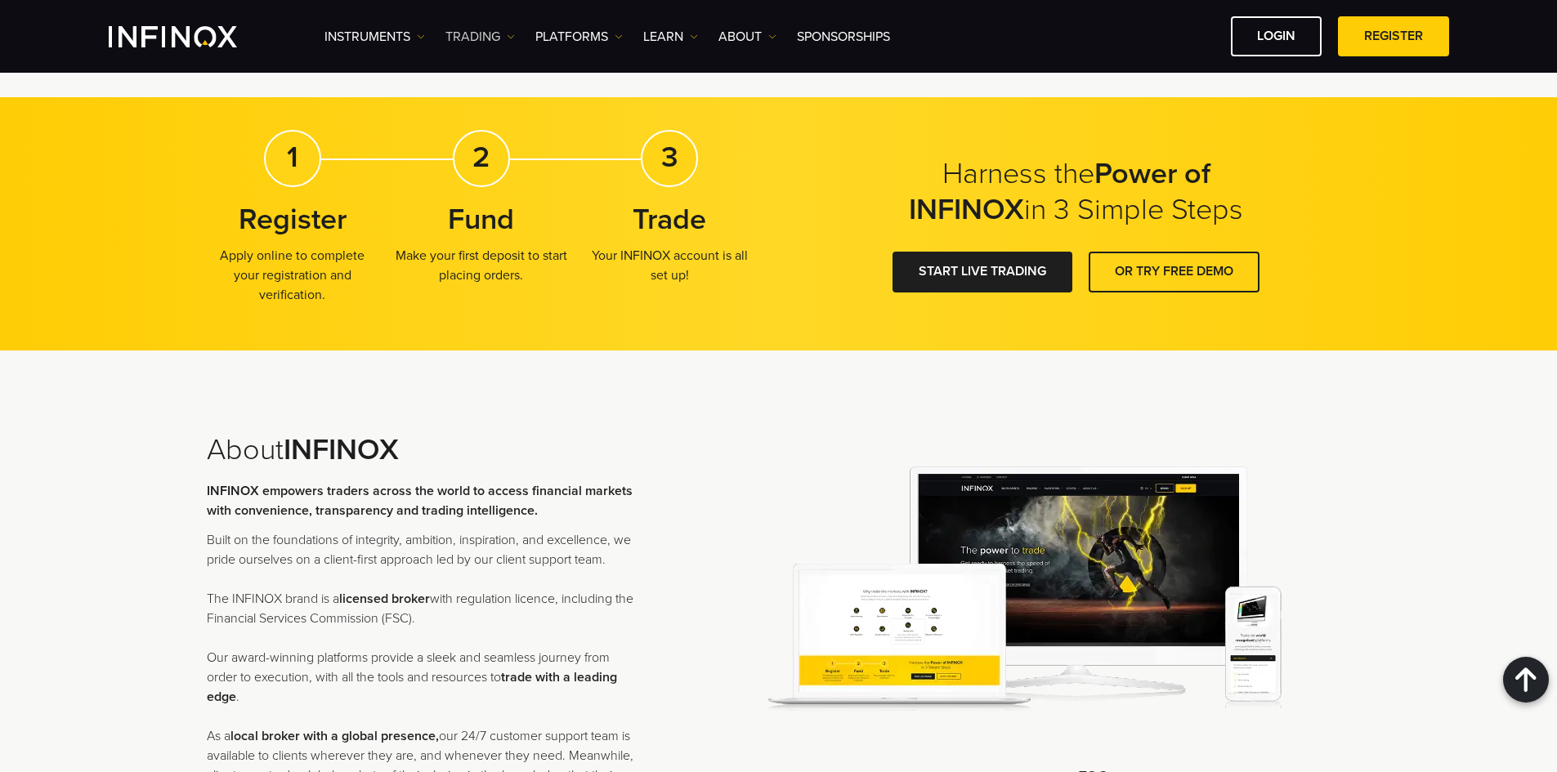
click at [455, 34] on link "TRADING" at bounding box center [480, 37] width 69 height 20
click at [485, 118] on link "Market hours" at bounding box center [499, 123] width 106 height 35
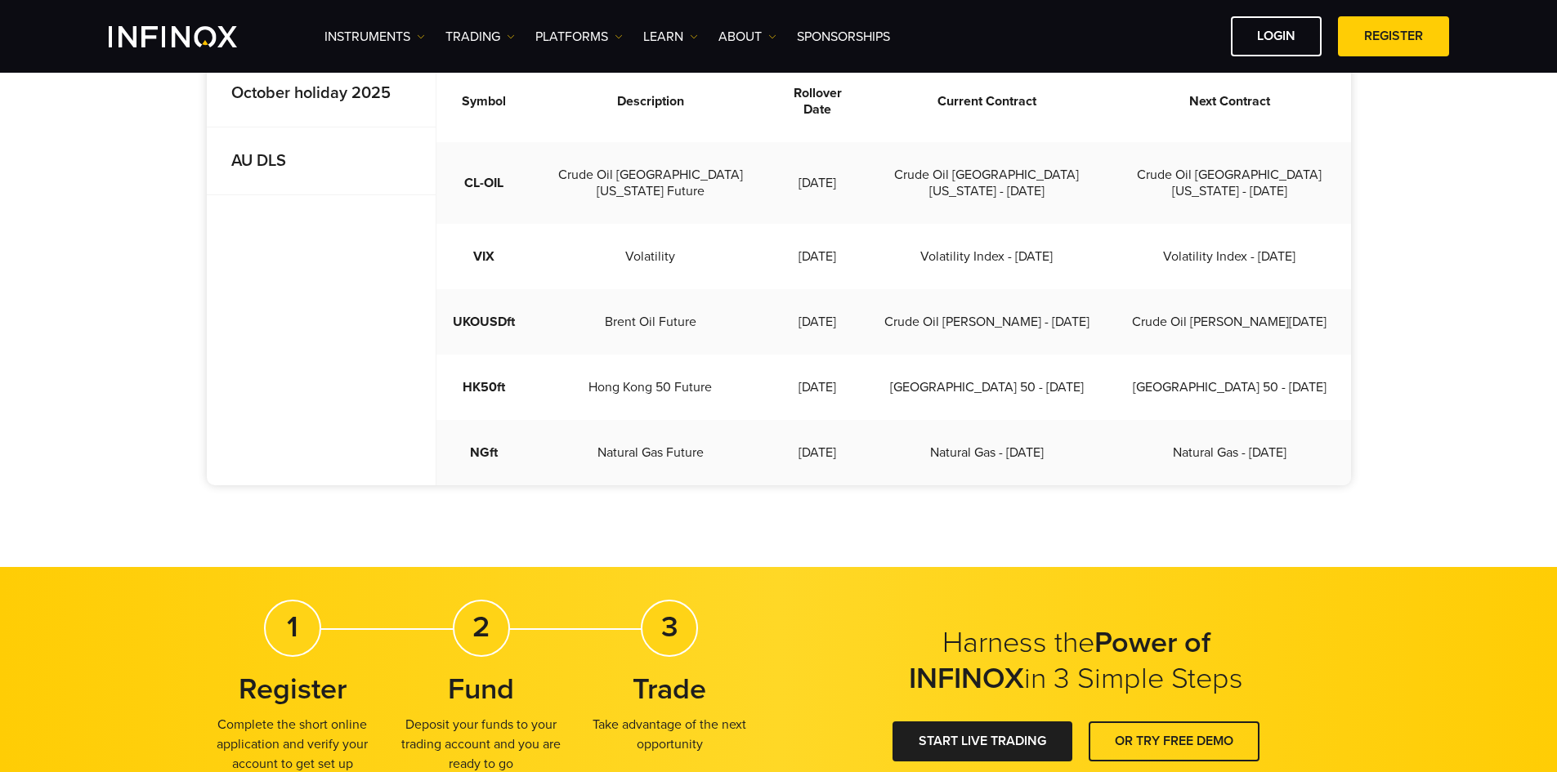
scroll to position [572, 0]
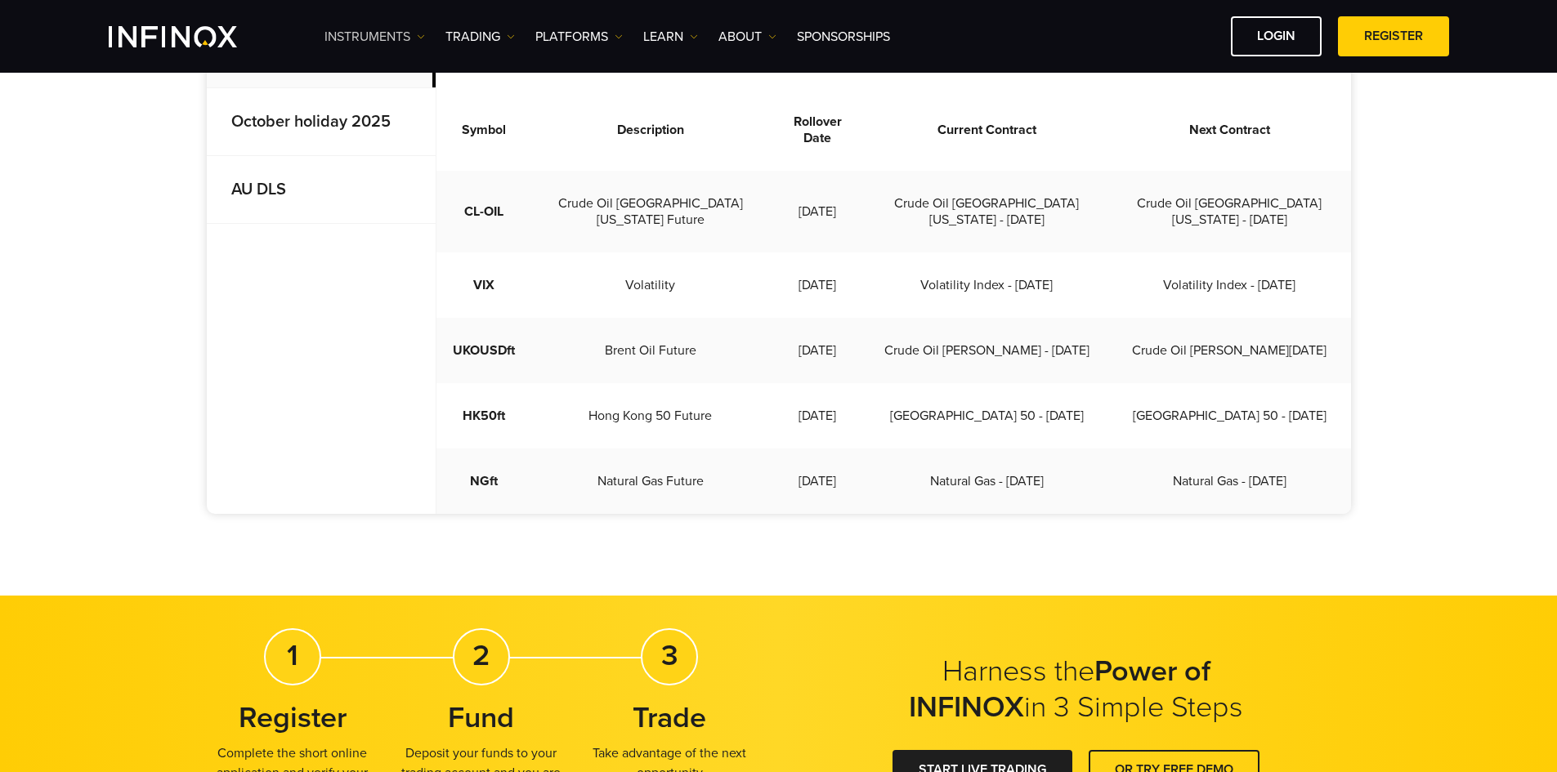
click at [384, 30] on link "Instruments" at bounding box center [375, 37] width 101 height 20
click at [382, 84] on link "Instruments" at bounding box center [396, 88] width 142 height 35
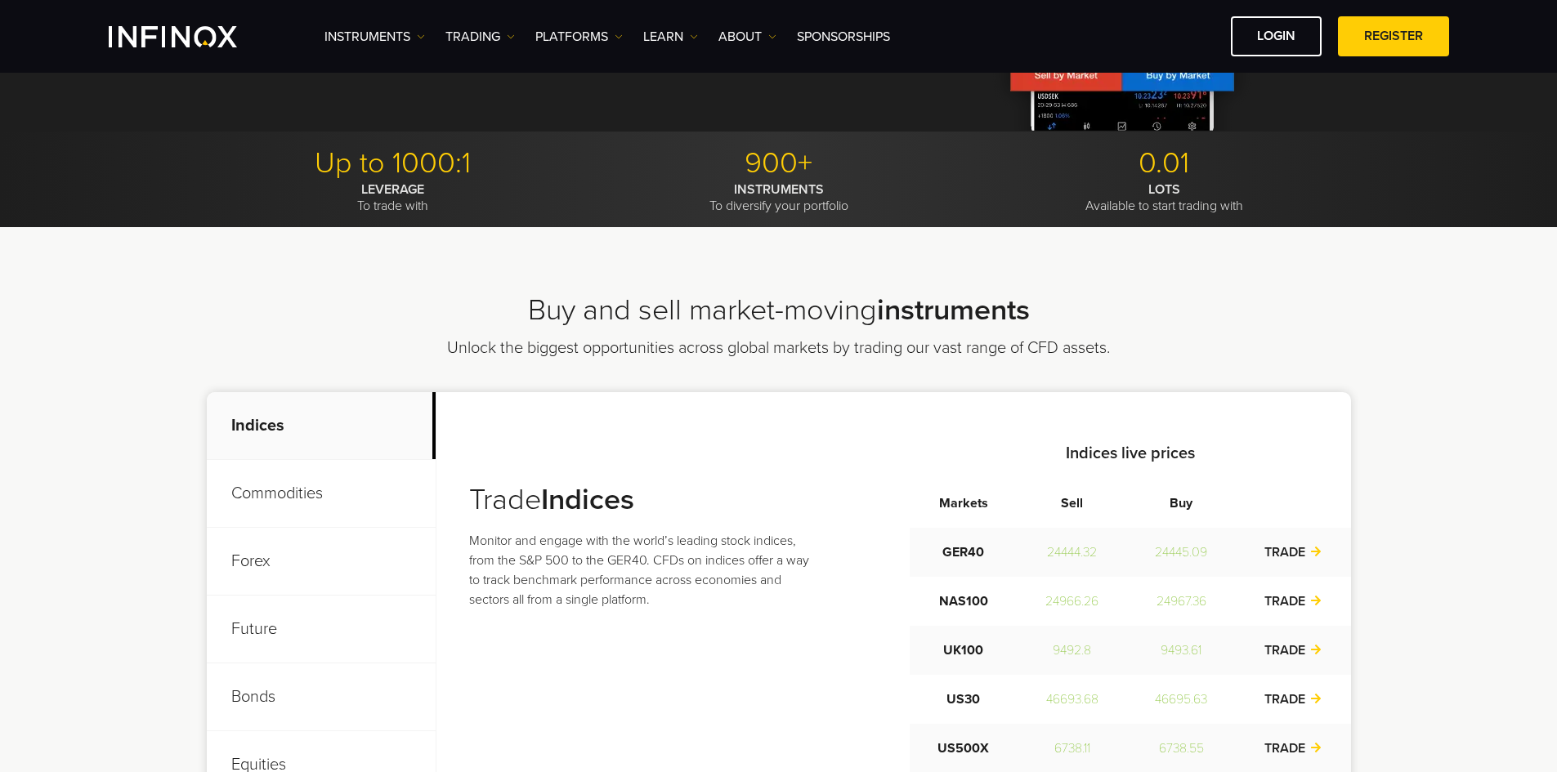
scroll to position [490, 0]
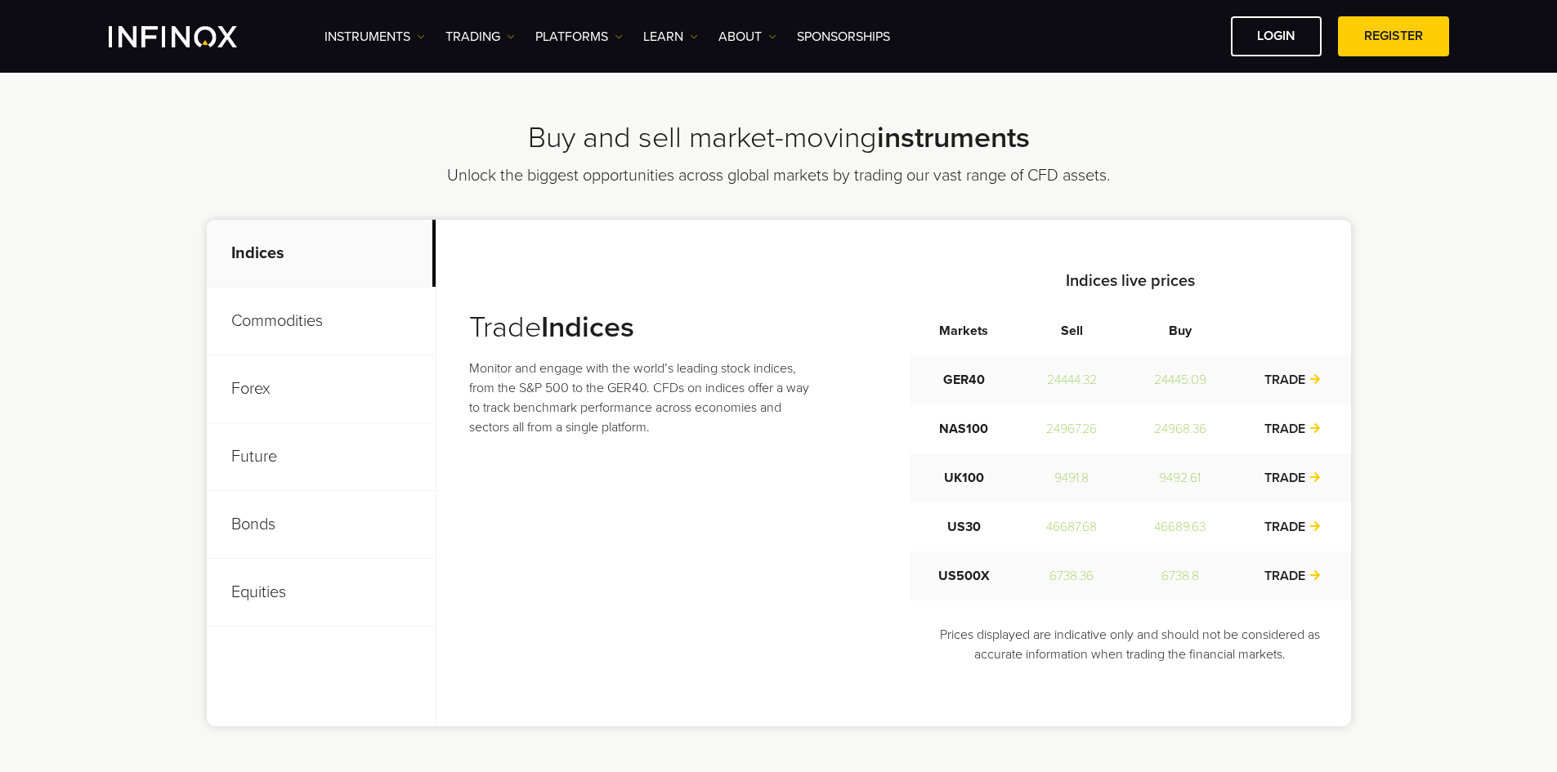
click at [327, 320] on p "Commodities" at bounding box center [321, 322] width 229 height 68
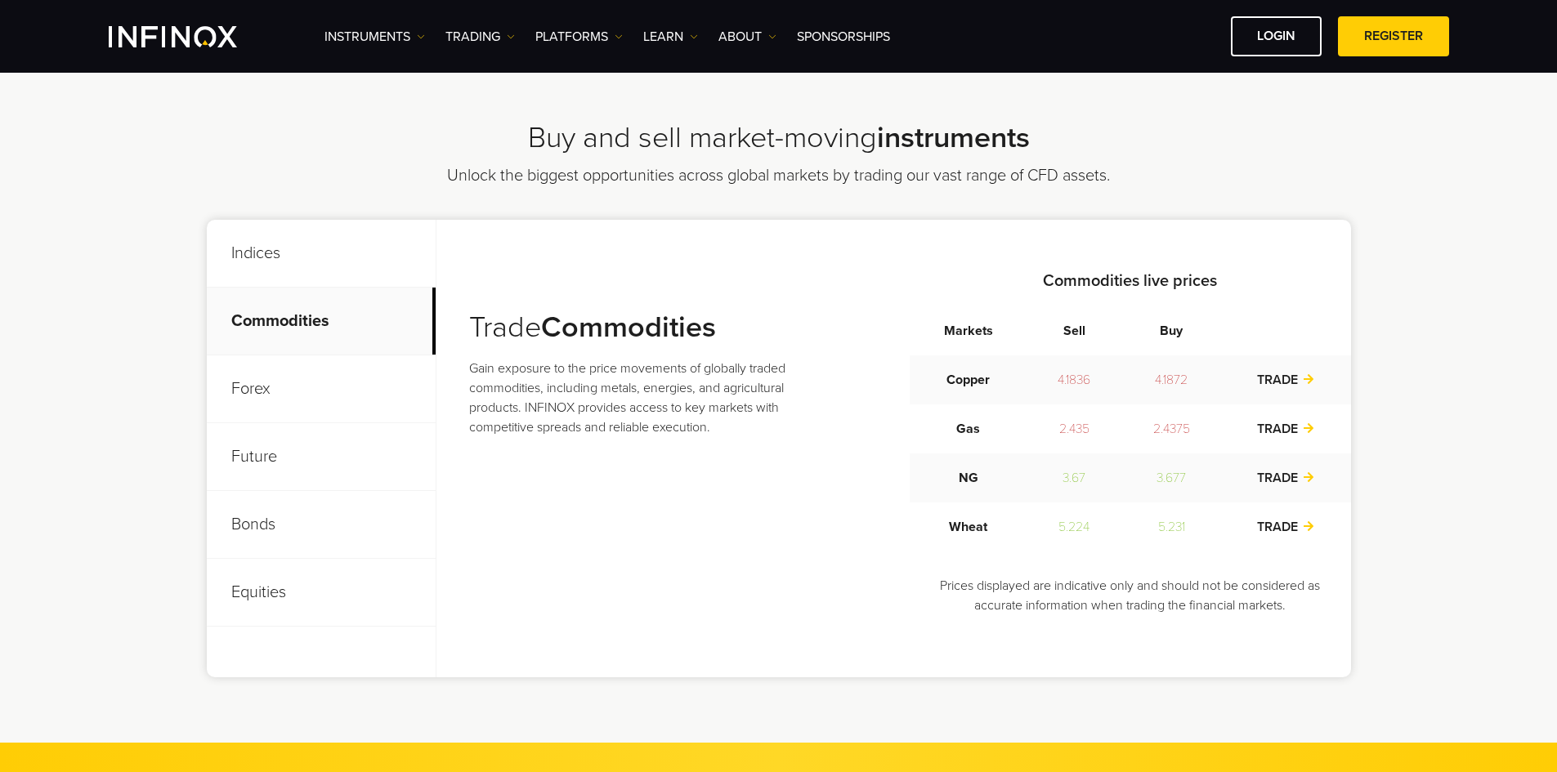
click at [266, 396] on p "Forex" at bounding box center [321, 390] width 229 height 68
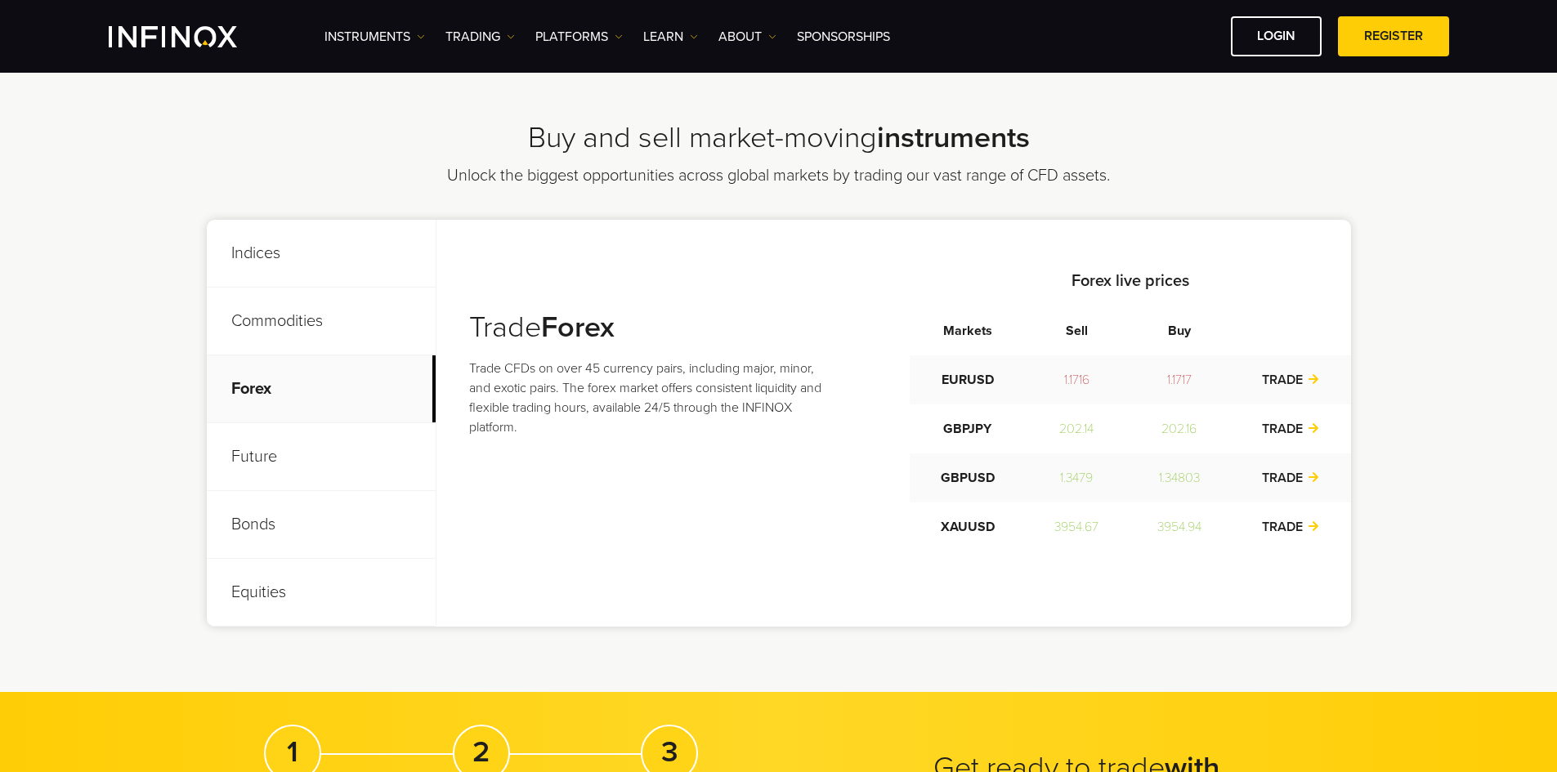
click at [258, 450] on p "Future" at bounding box center [321, 457] width 229 height 68
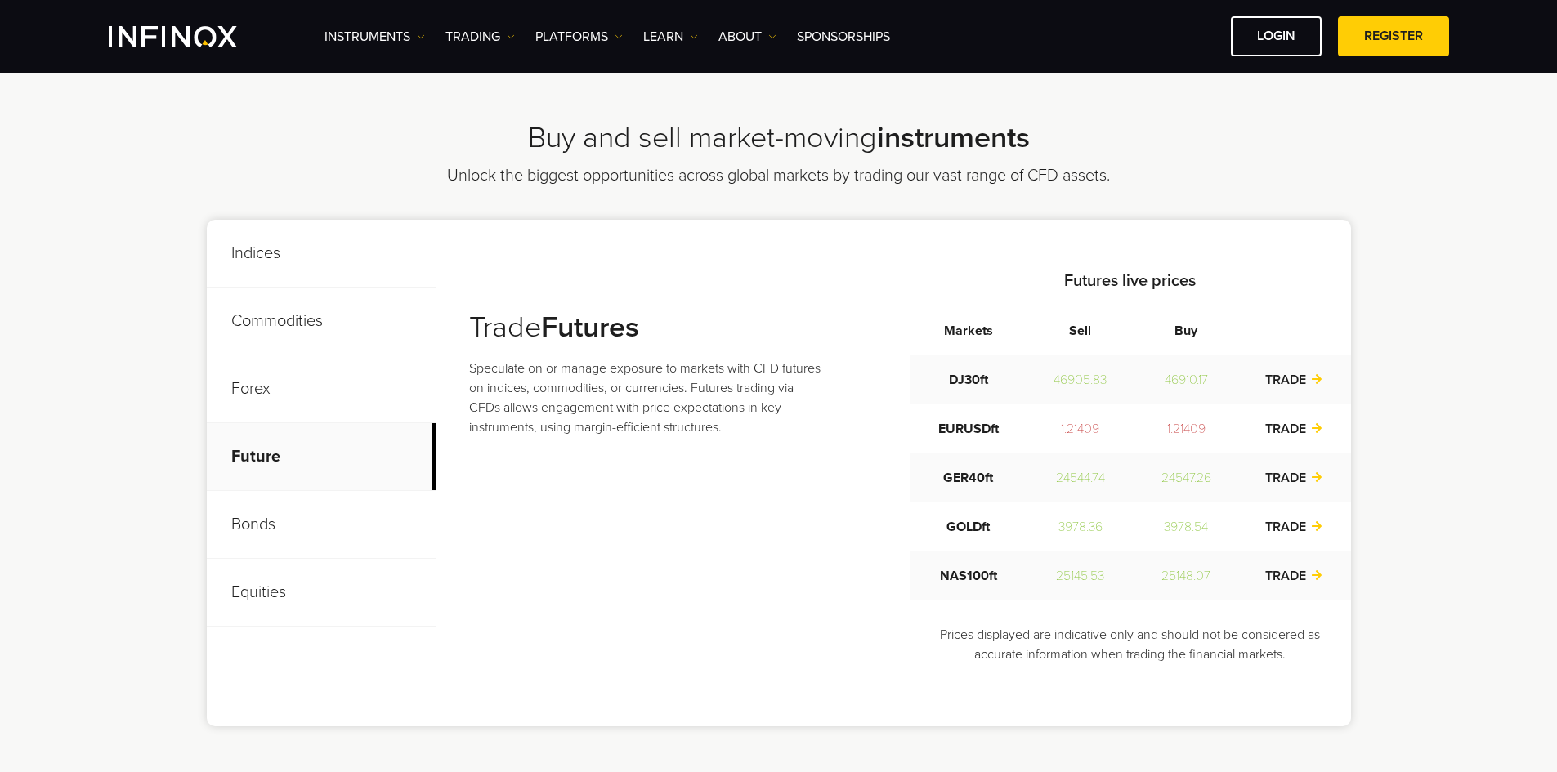
click at [249, 508] on p "Bonds" at bounding box center [321, 525] width 229 height 68
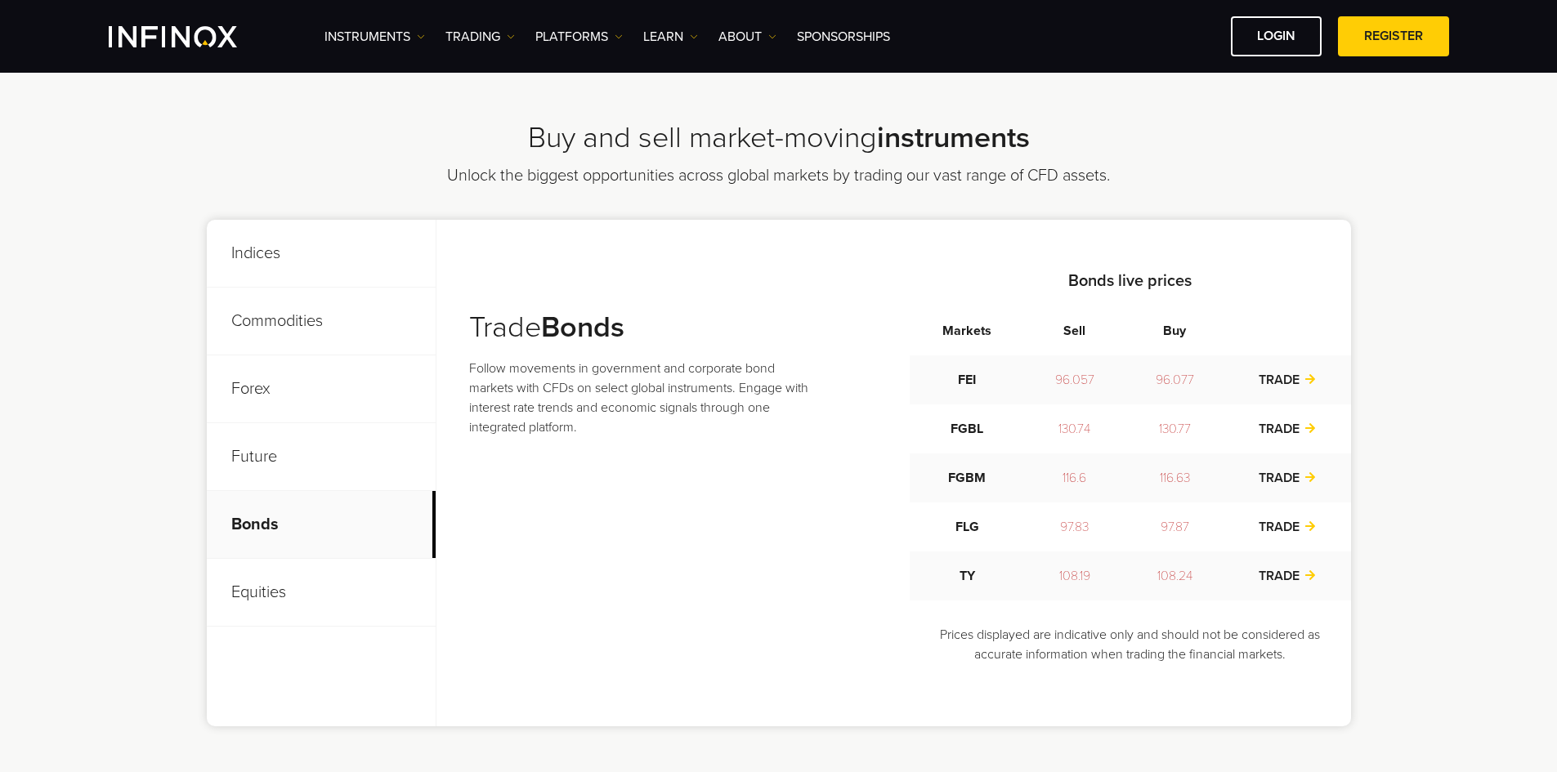
click at [235, 587] on p "Equities" at bounding box center [321, 593] width 229 height 68
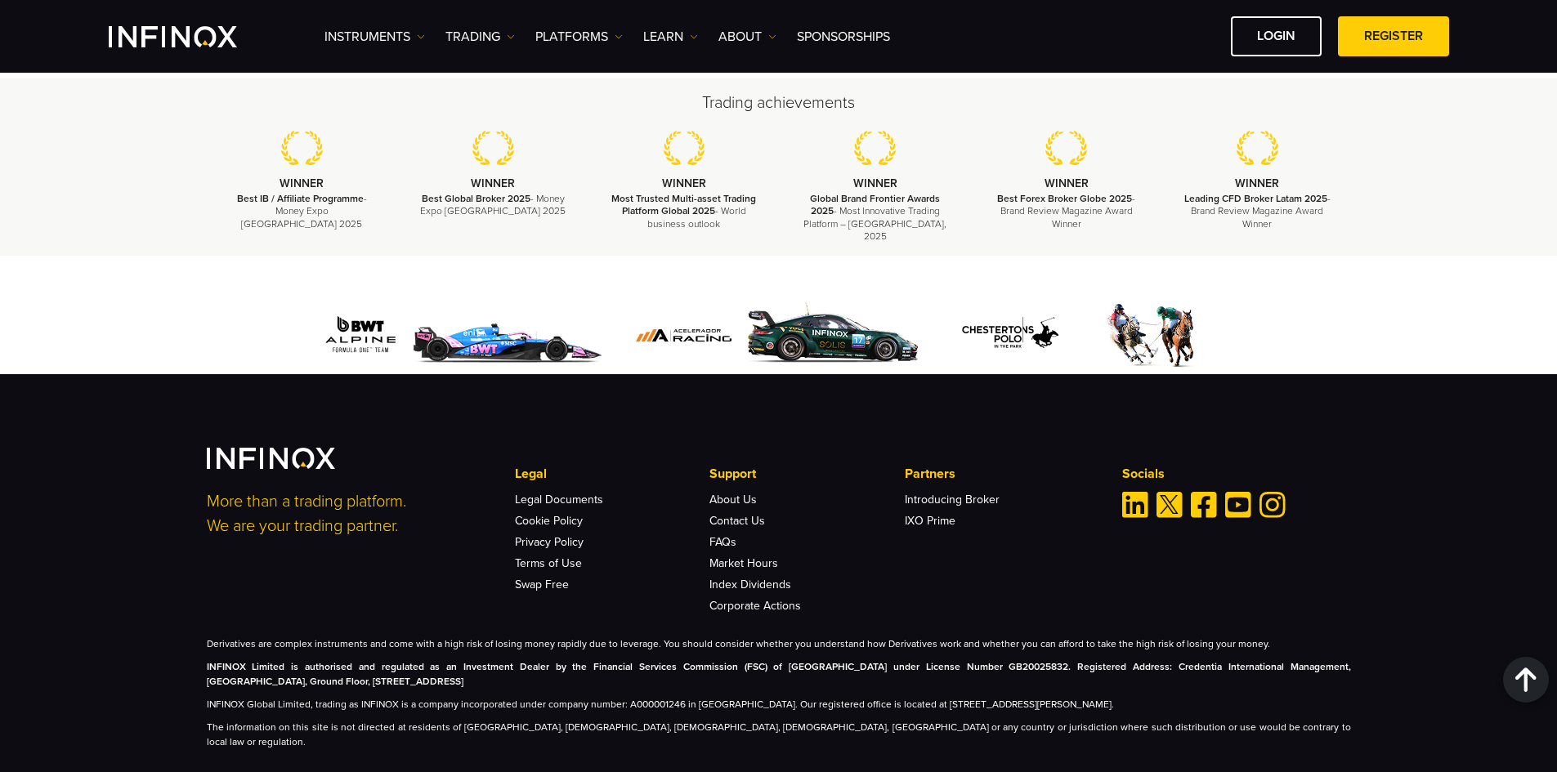
scroll to position [2201, 0]
